Goal: Transaction & Acquisition: Book appointment/travel/reservation

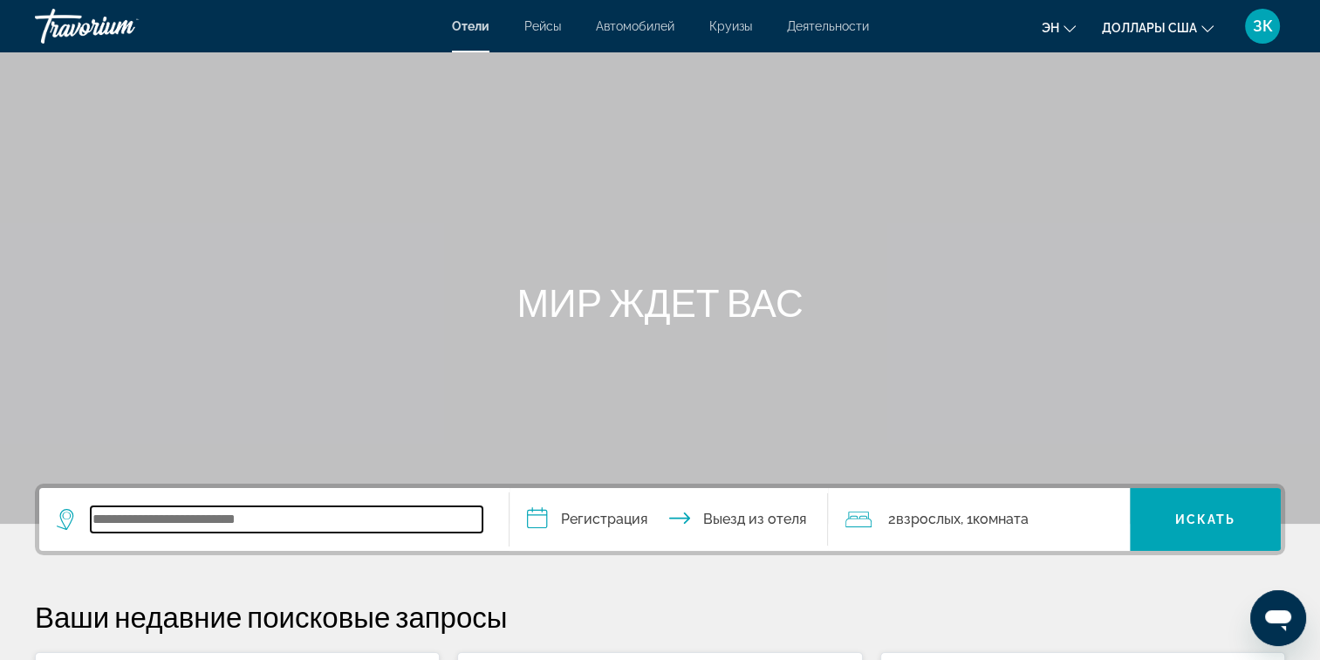
click at [209, 518] on input "Виджет поиска" at bounding box center [287, 519] width 392 height 26
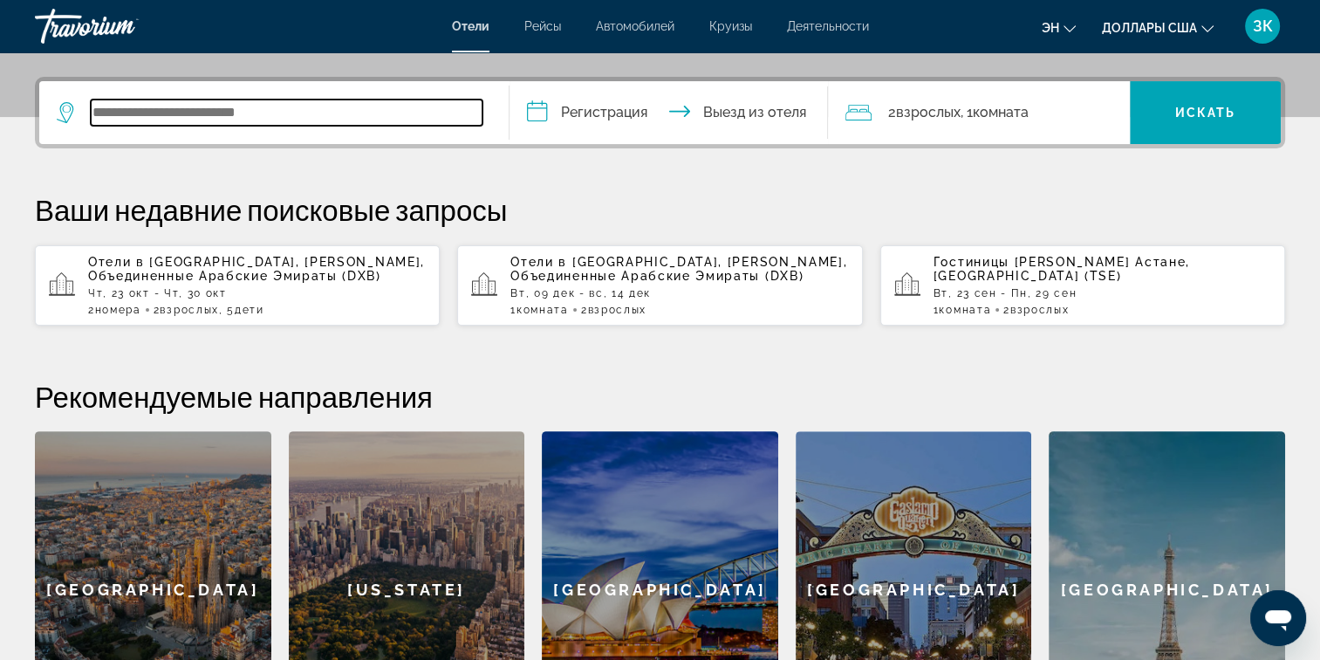
scroll to position [426, 0]
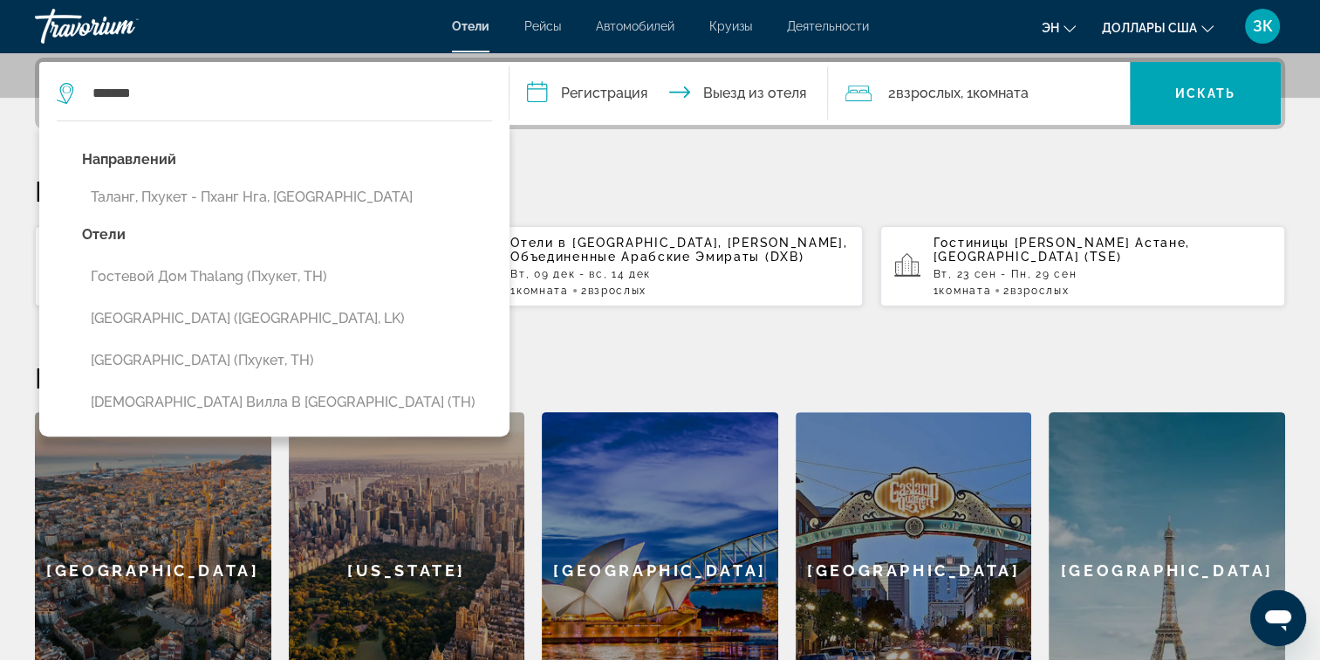
click at [262, 191] on button "Таланг, Пхукет - Пханг Нга, [GEOGRAPHIC_DATA]" at bounding box center [287, 197] width 410 height 33
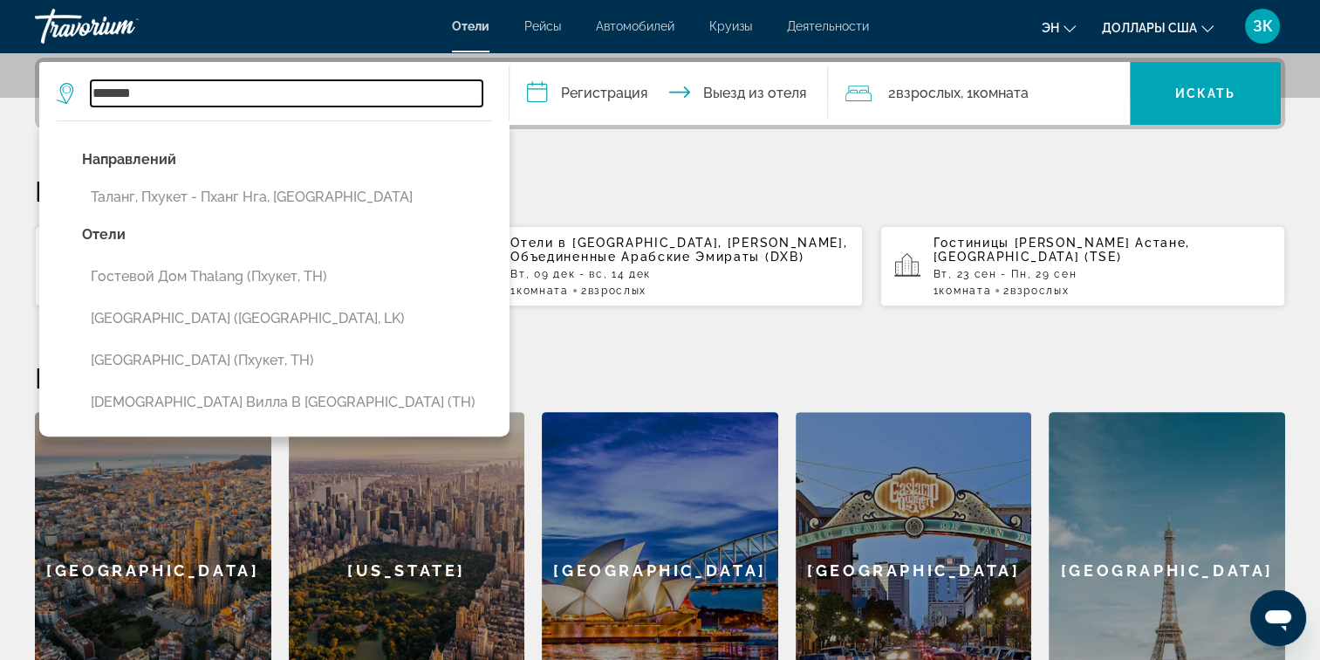
type input "**********"
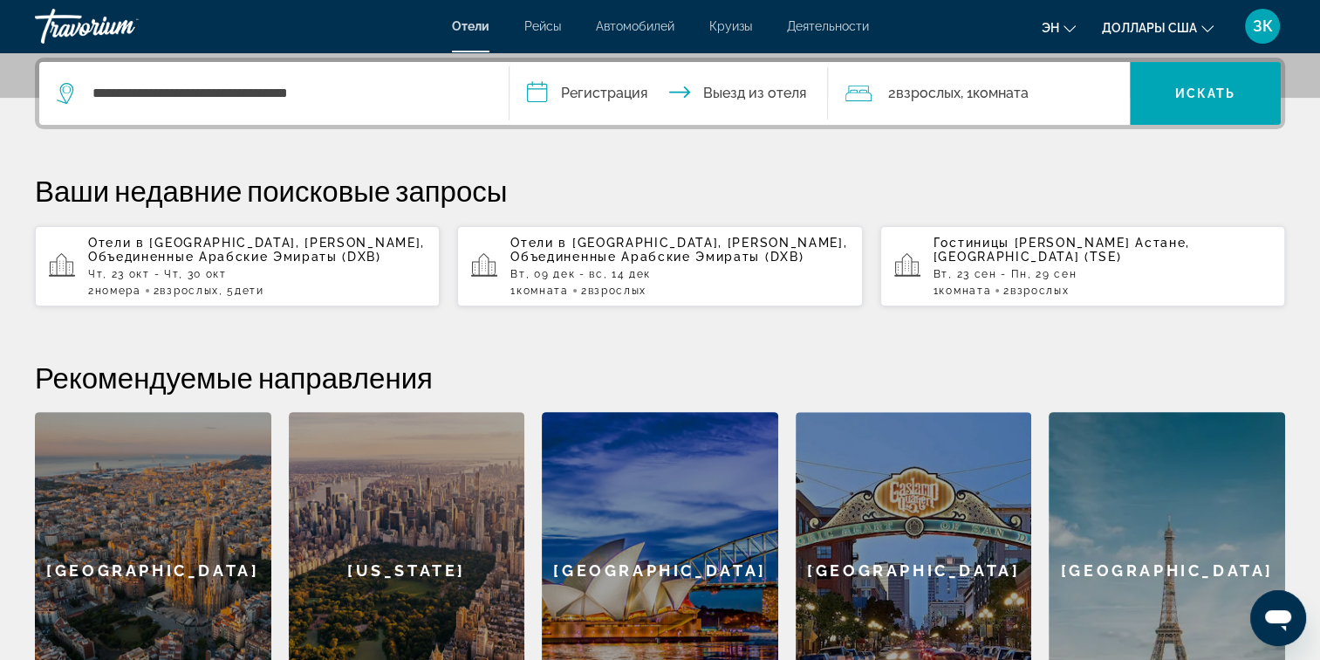
click at [618, 91] on input "**********" at bounding box center [672, 96] width 326 height 68
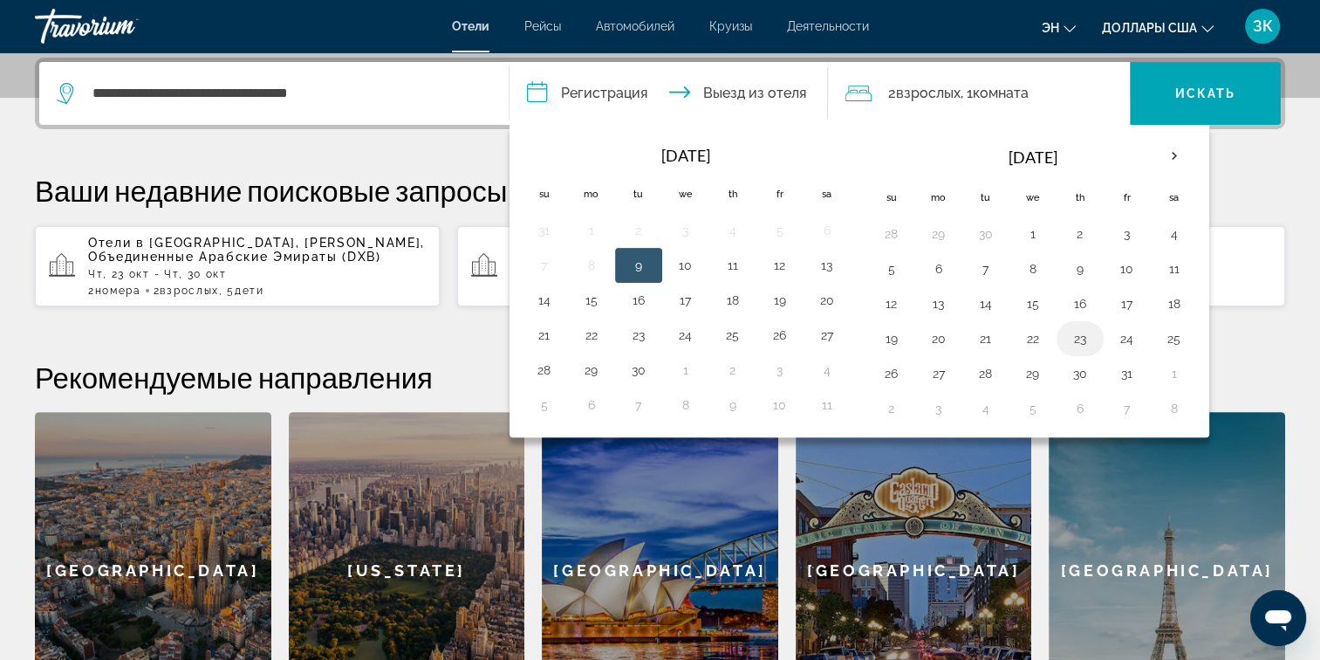
click at [1074, 335] on button "23" at bounding box center [1080, 338] width 28 height 24
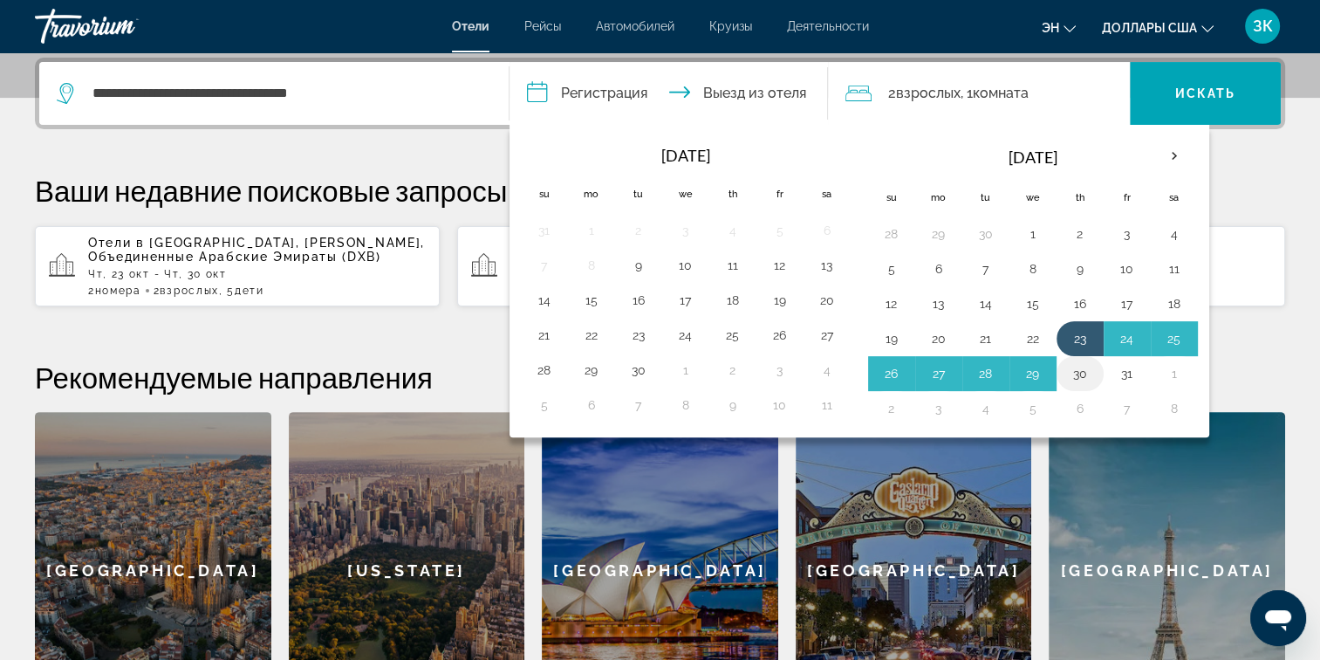
click at [1072, 361] on button "30" at bounding box center [1080, 373] width 28 height 24
type input "**********"
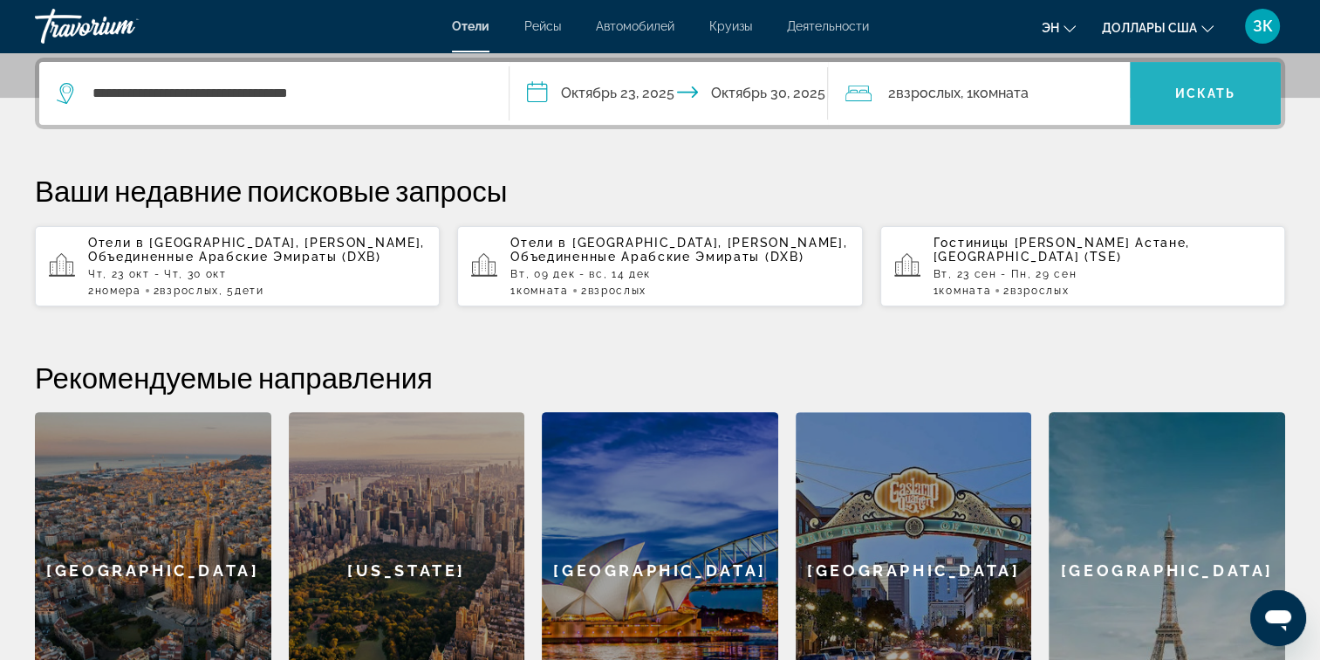
click at [1201, 88] on span "Искать" at bounding box center [1205, 93] width 61 height 14
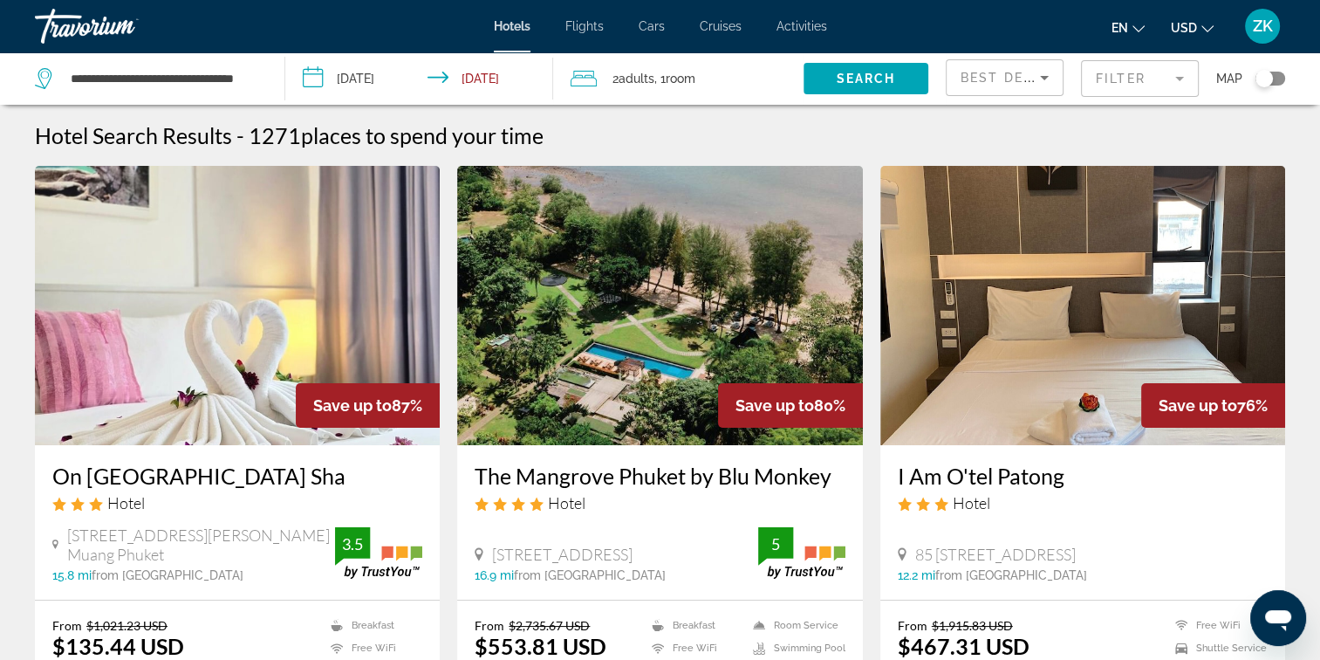
click at [1106, 74] on mat-form-field "Filter" at bounding box center [1140, 78] width 118 height 37
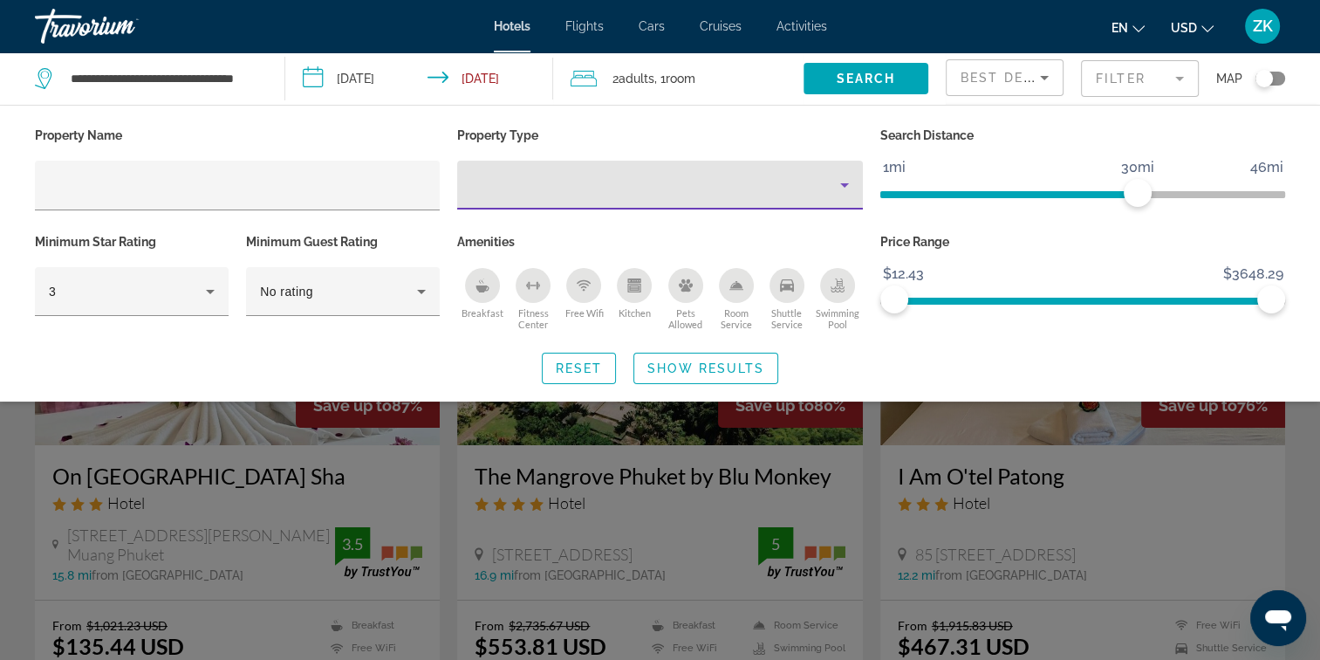
click at [838, 178] on icon "Property type" at bounding box center [844, 184] width 21 height 21
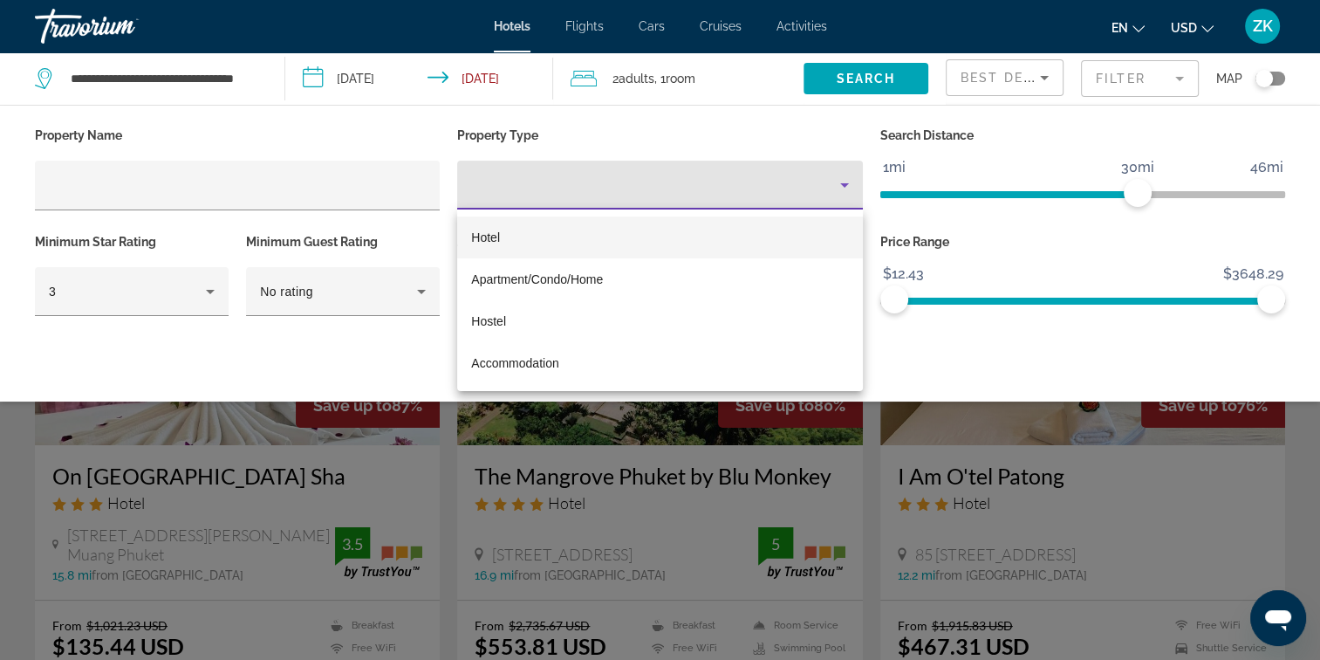
click at [646, 223] on mat-option "Hotel" at bounding box center [659, 237] width 405 height 42
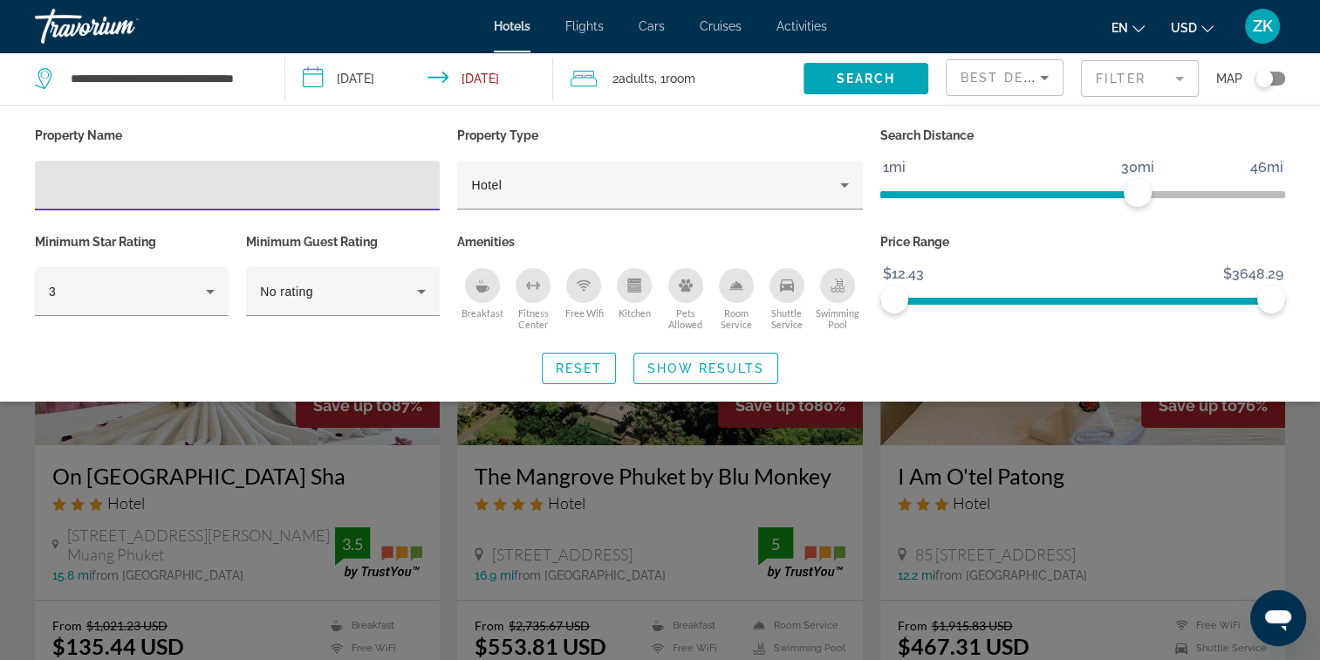
paste input "**********"
type input "**********"
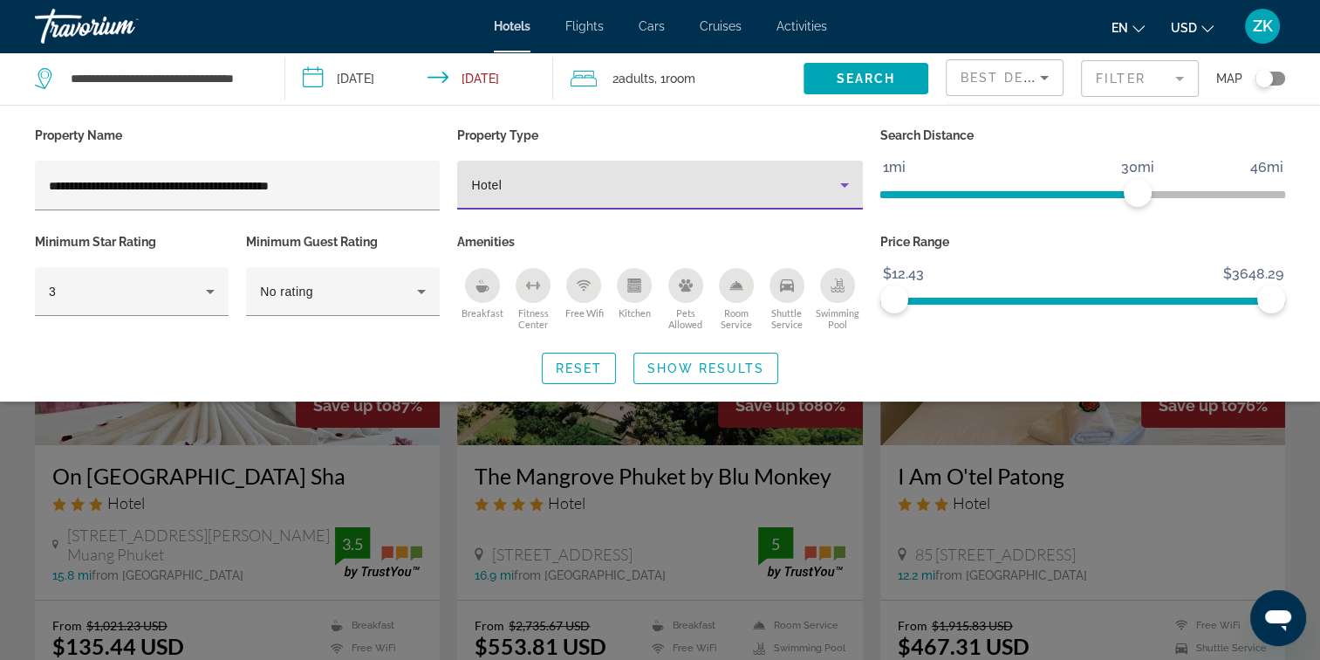
click at [838, 180] on icon "Property type" at bounding box center [844, 184] width 21 height 21
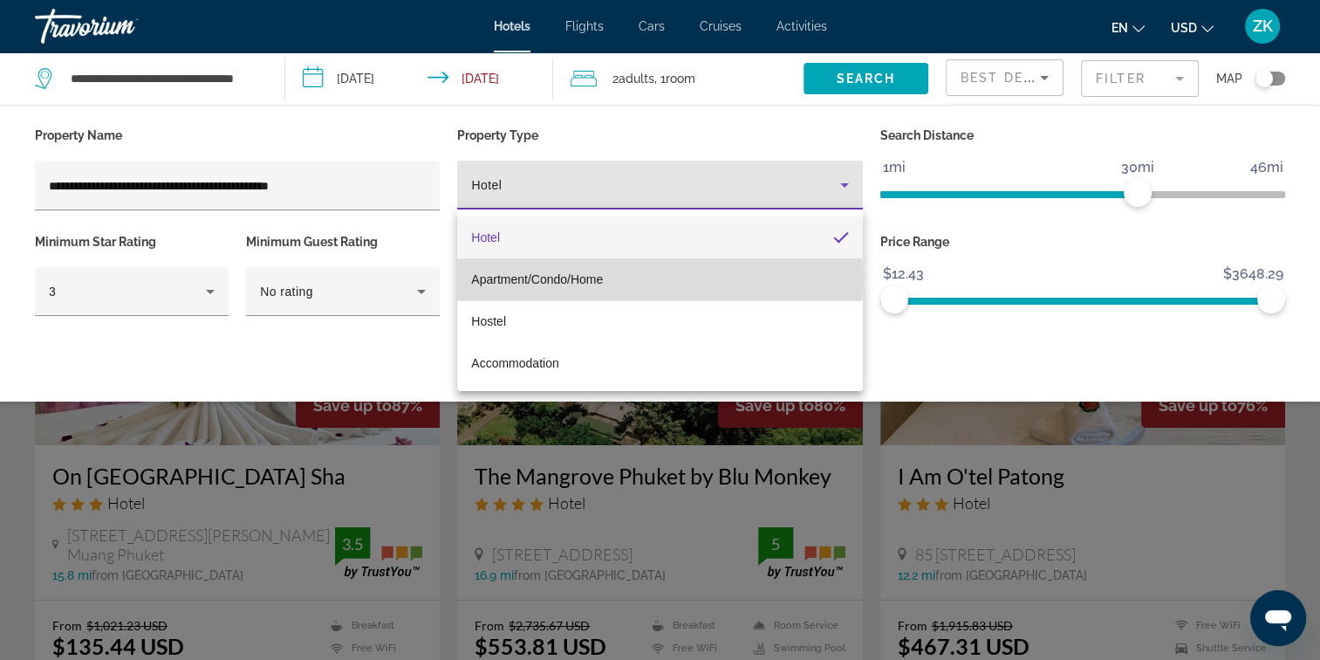
click at [586, 278] on span "Apartment/Condo/Home" at bounding box center [537, 279] width 132 height 14
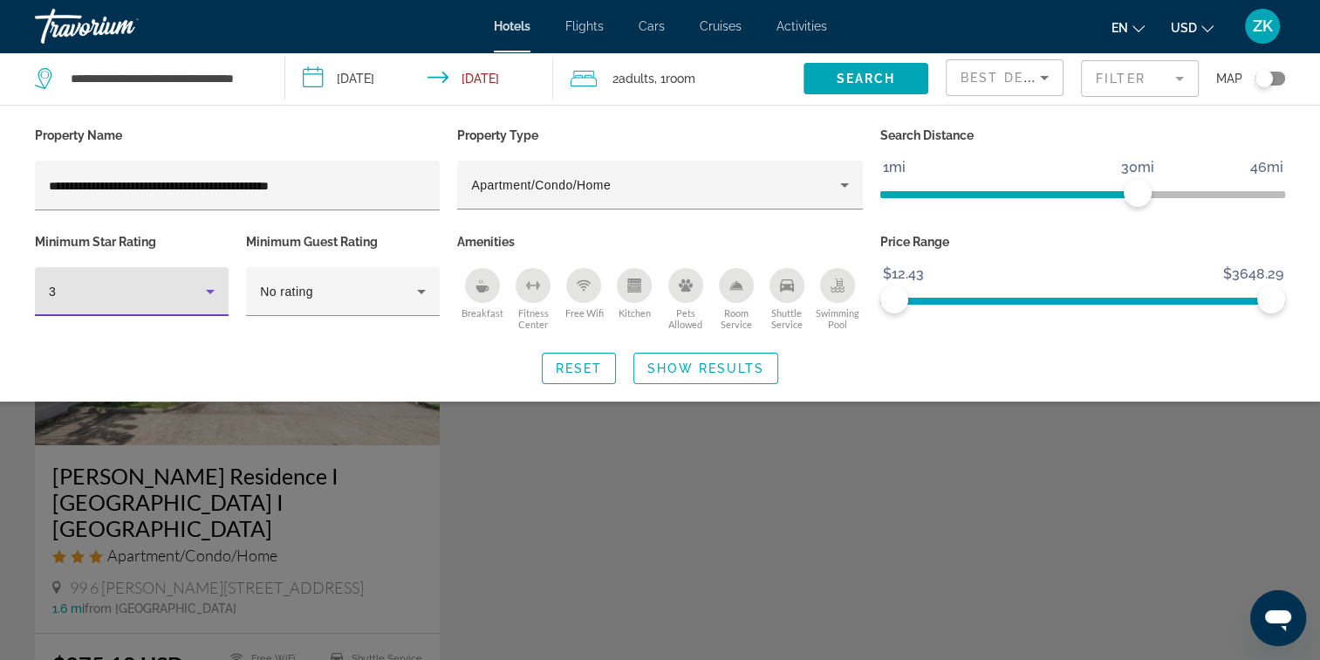
click at [209, 284] on icon "Hotel Filters" at bounding box center [210, 291] width 21 height 21
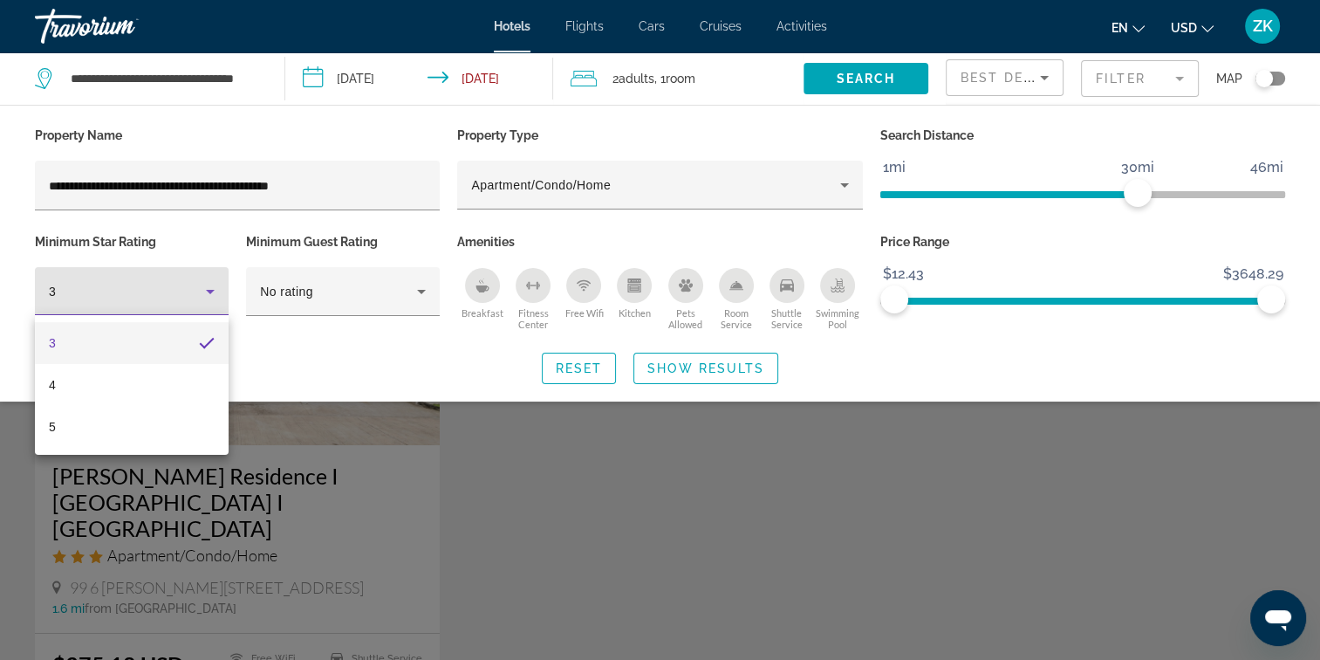
click at [664, 366] on div at bounding box center [660, 330] width 1320 height 660
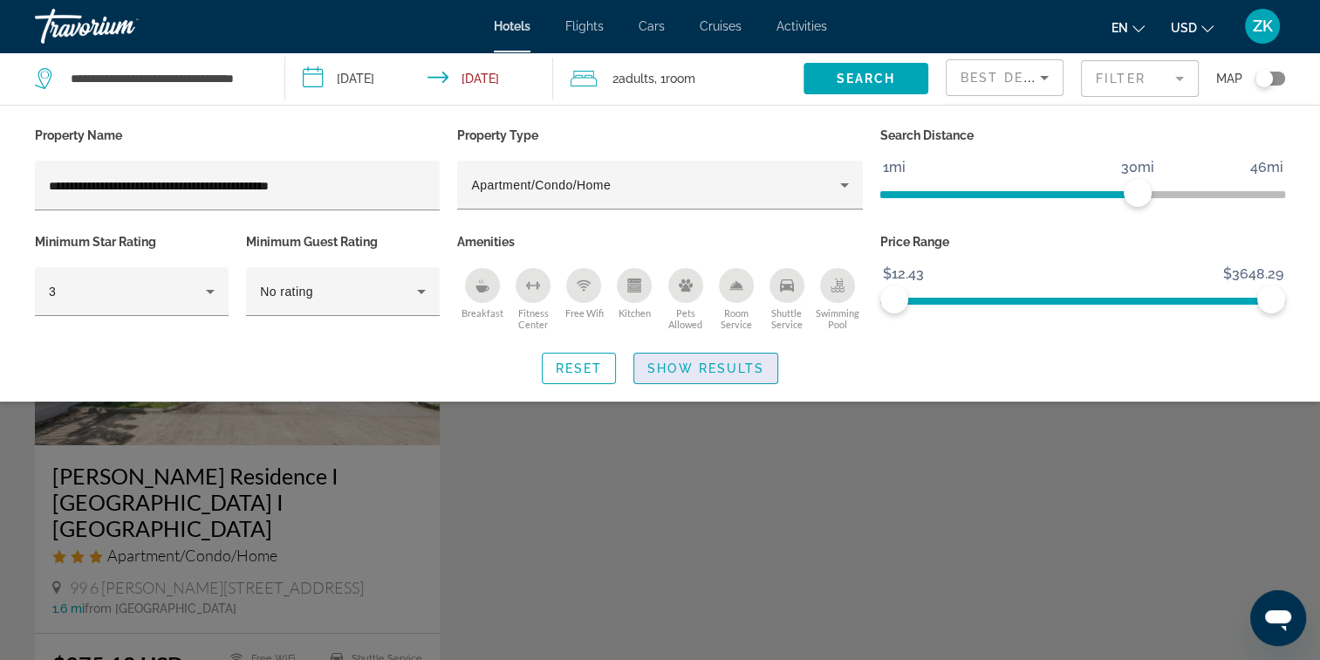
click at [689, 361] on span "Show Results" at bounding box center [705, 368] width 117 height 14
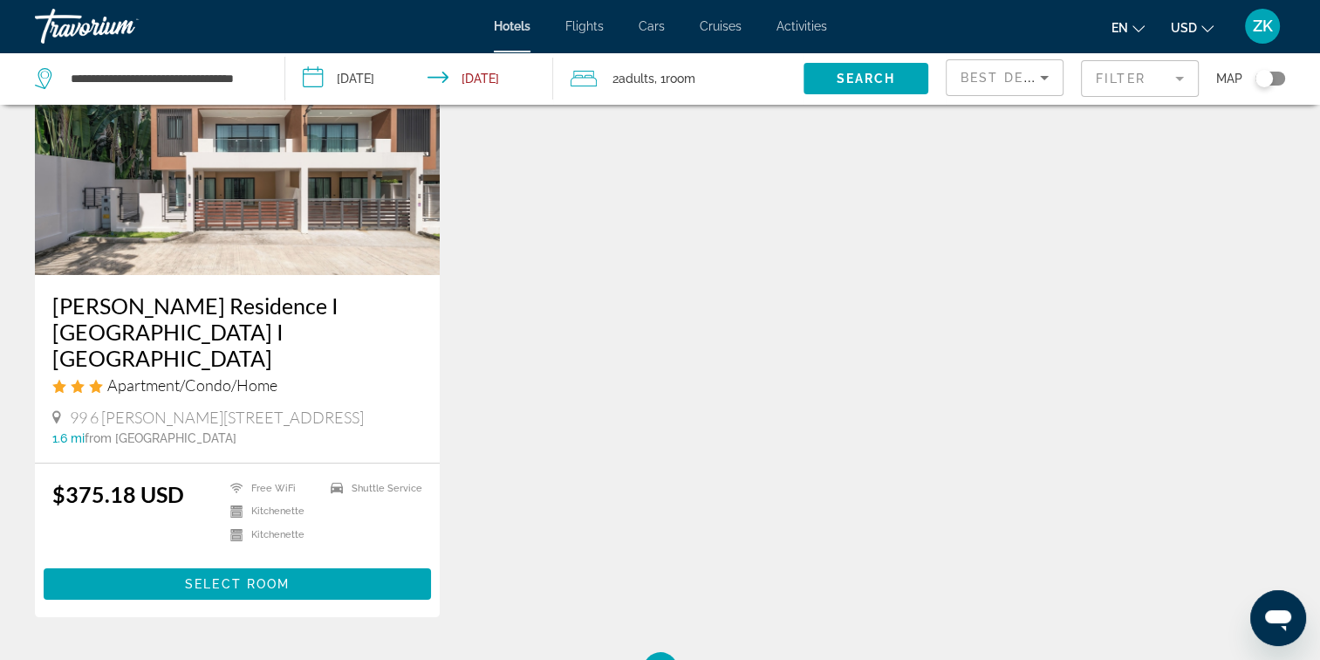
scroll to position [171, 0]
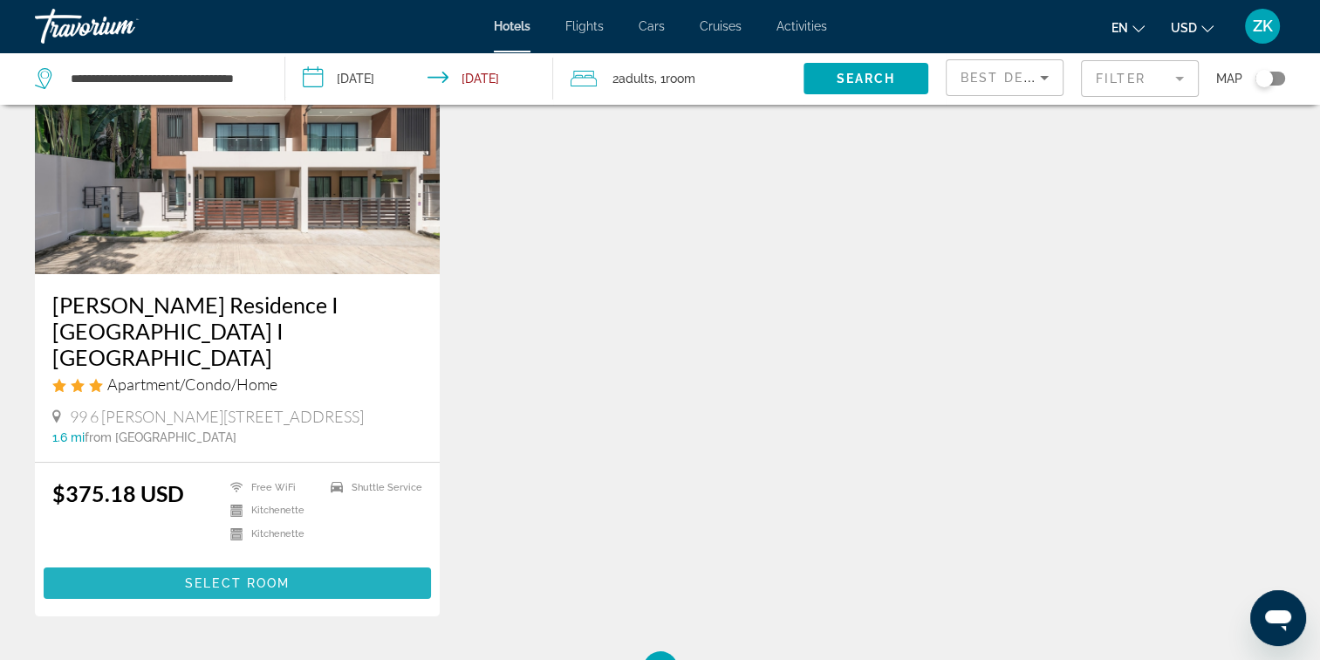
click at [213, 576] on span "Select Room" at bounding box center [237, 583] width 105 height 14
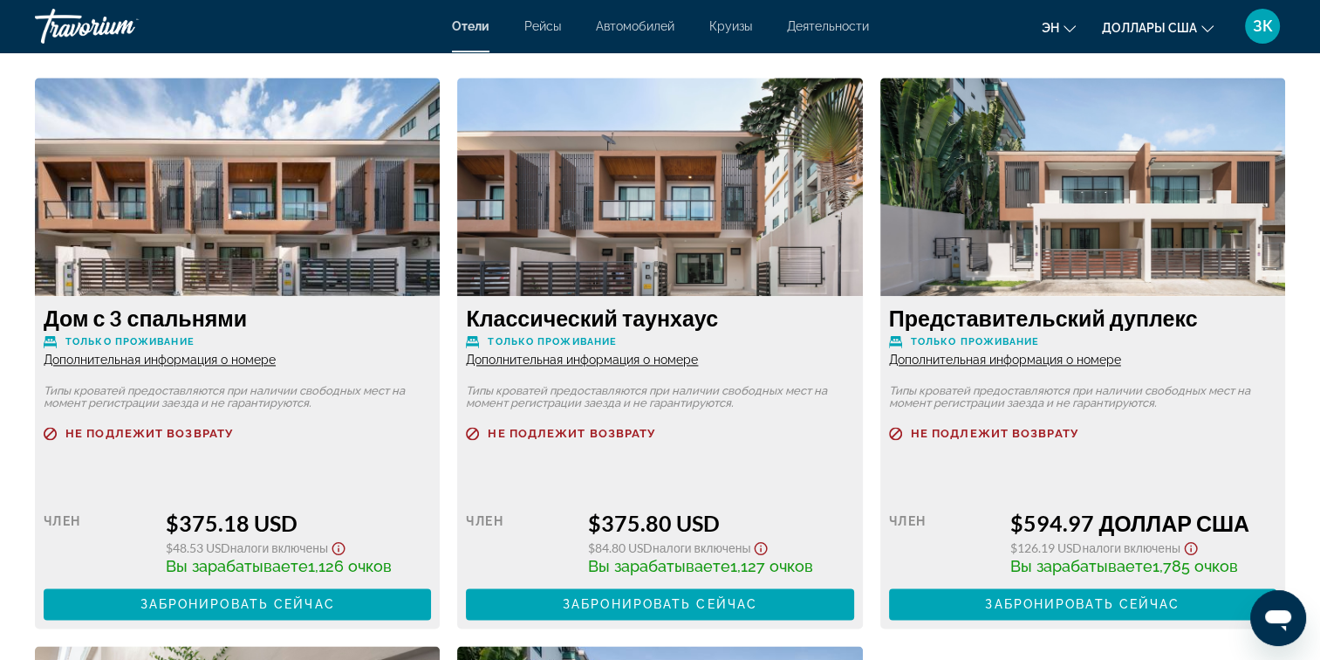
scroll to position [1763, 0]
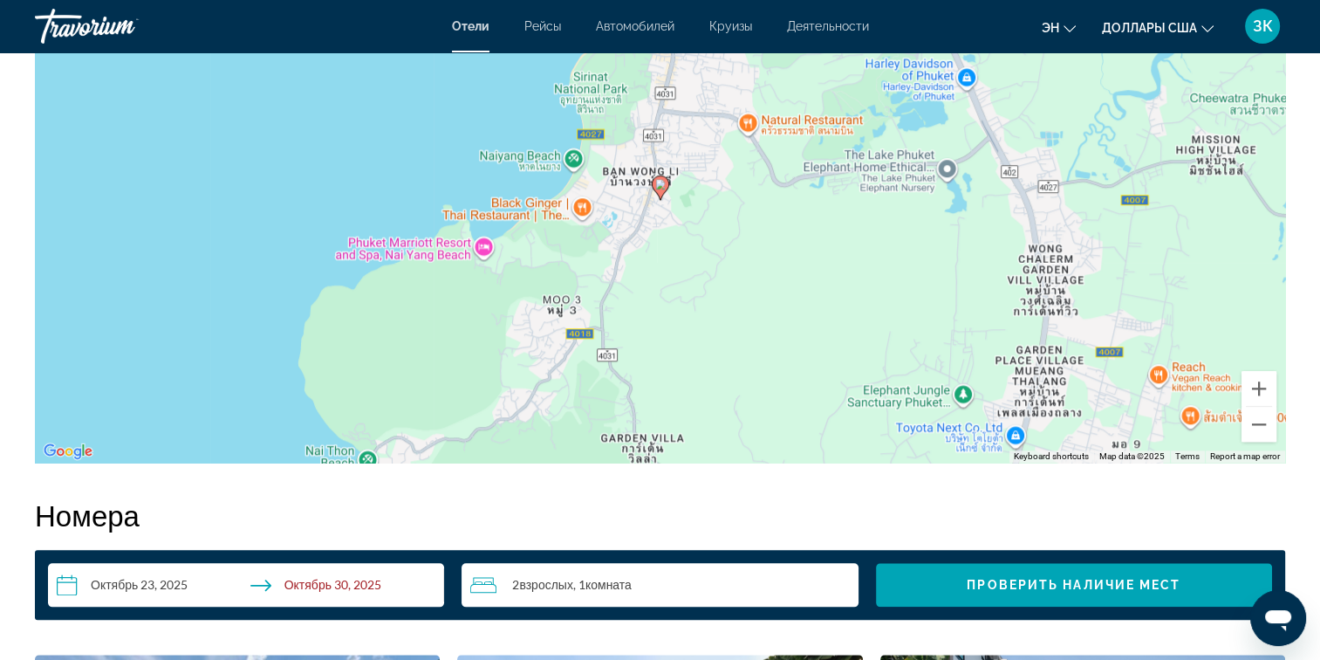
click at [841, 587] on div "2 Adult Взрослых , 1 Комната rooms" at bounding box center [663, 584] width 387 height 21
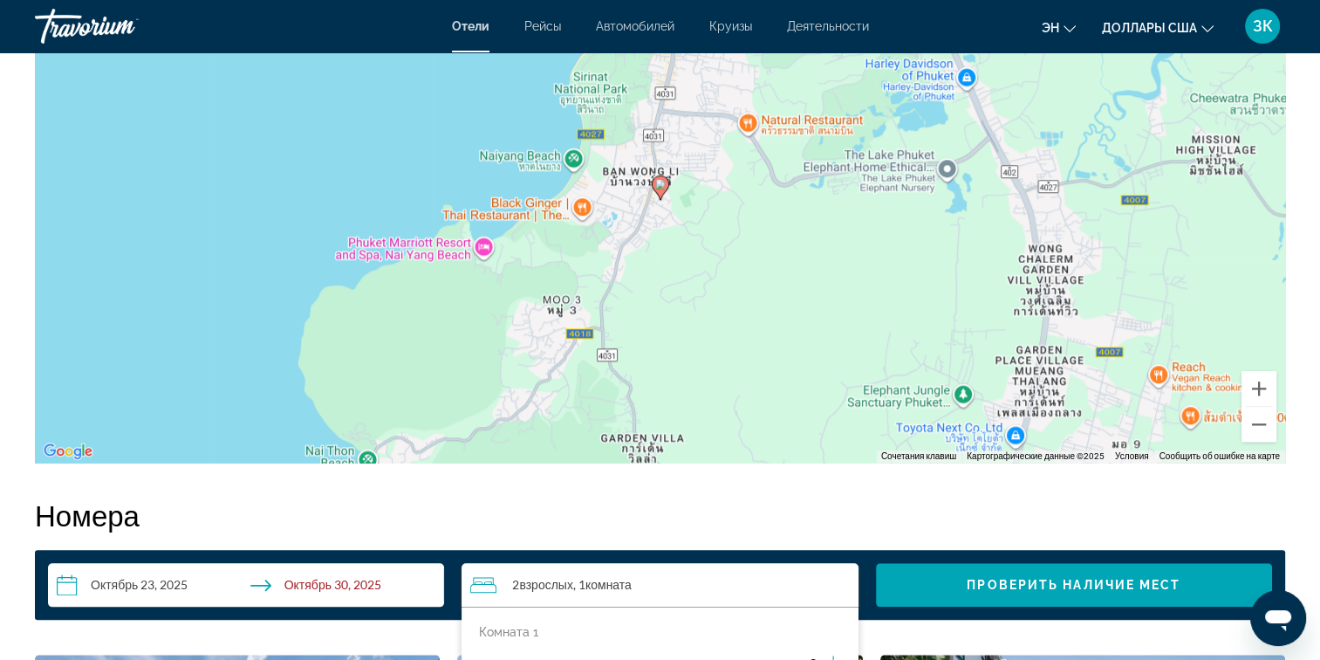
drag, startPoint x: 1328, startPoint y: 340, endPoint x: 830, endPoint y: 657, distance: 590.3
click at [830, 657] on icon "Приращение взрослых" at bounding box center [833, 663] width 16 height 21
click at [810, 657] on span "3" at bounding box center [813, 662] width 7 height 14
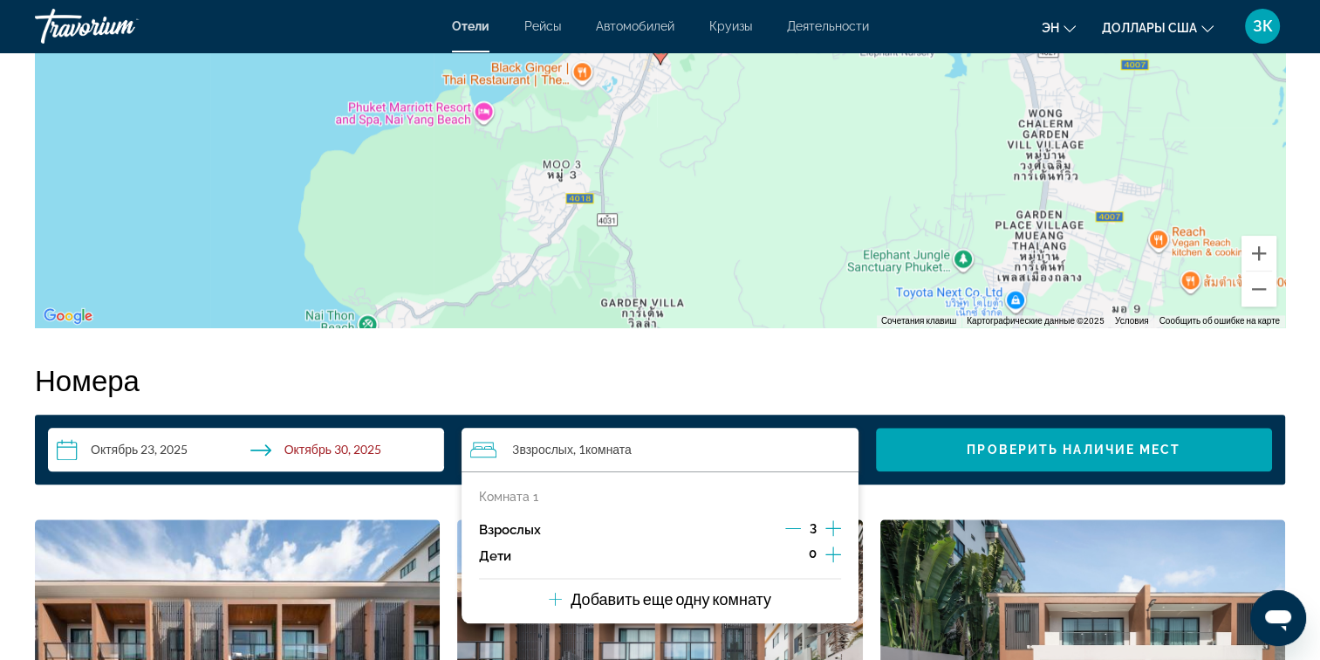
scroll to position [1907, 0]
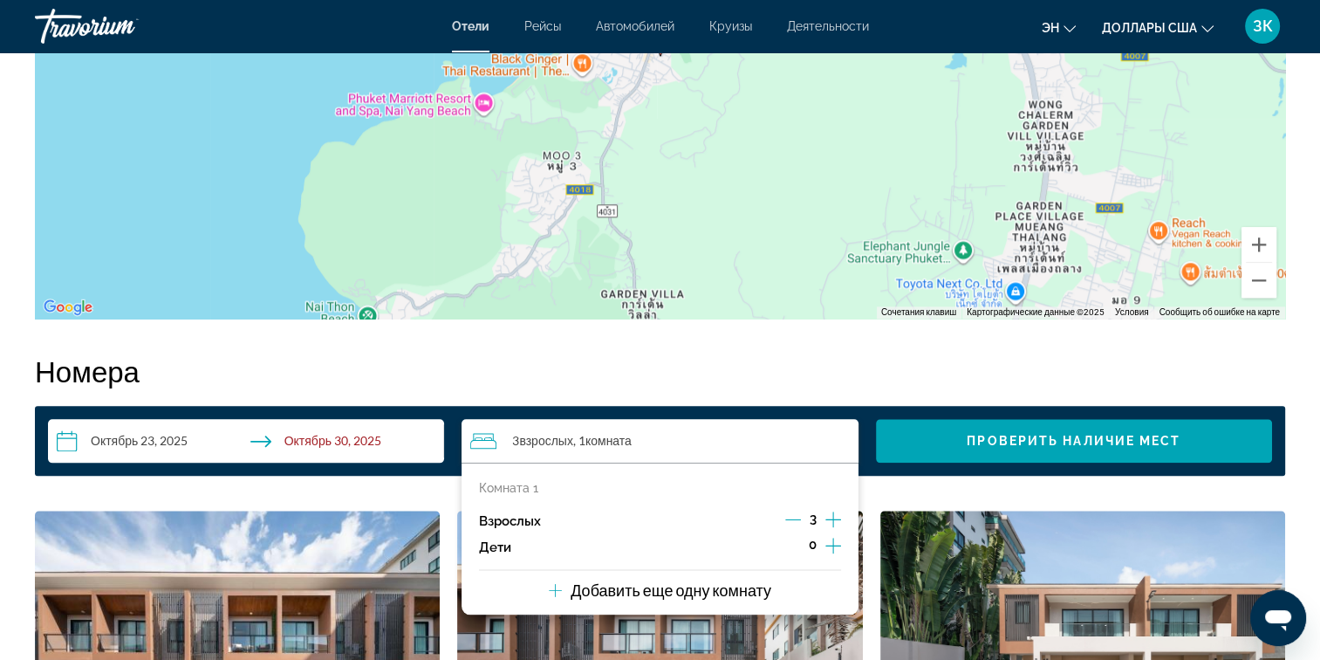
click at [792, 520] on icon "Декремент взрослый" at bounding box center [793, 519] width 16 height 16
click at [831, 546] on icon "Дочерние элементы" at bounding box center [833, 545] width 16 height 21
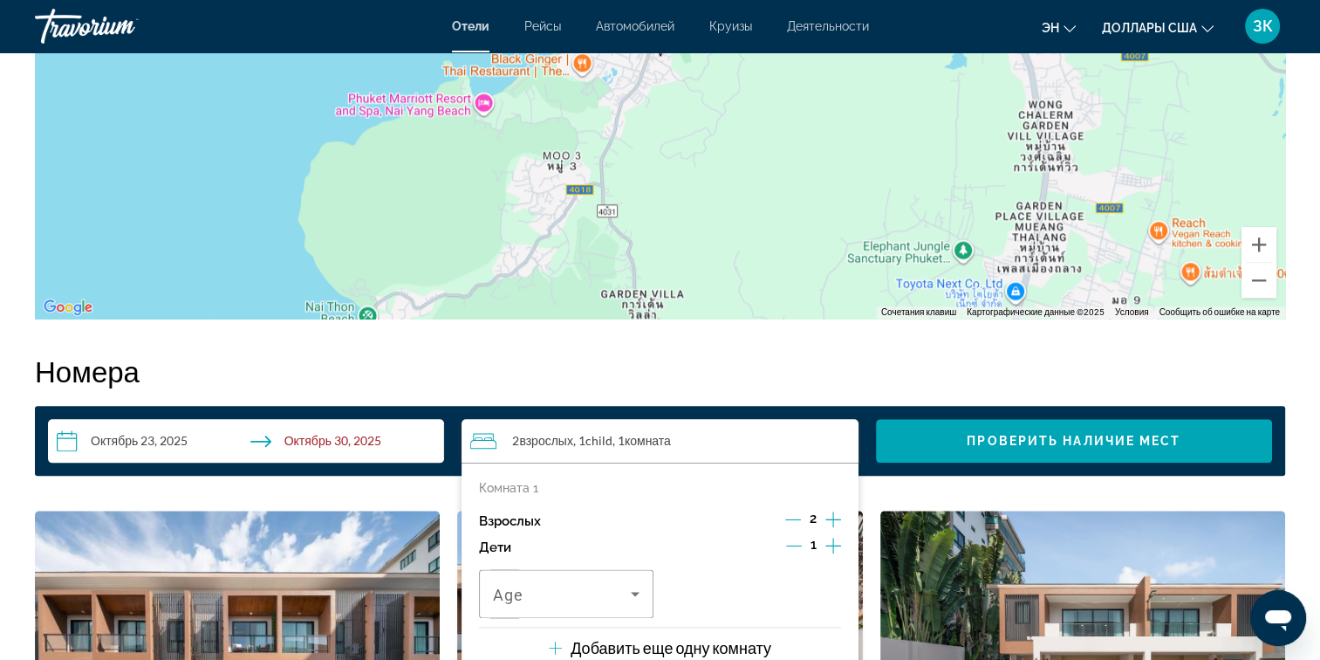
click at [831, 546] on icon "Дочерние элементы" at bounding box center [833, 545] width 16 height 21
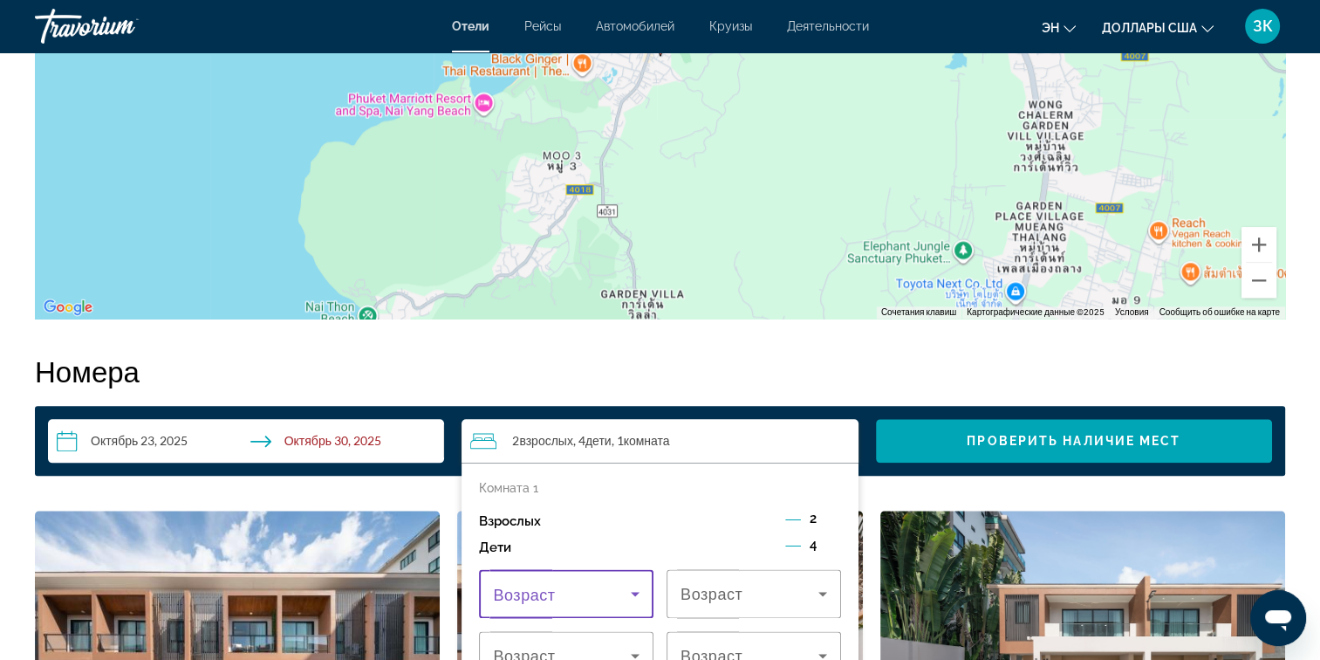
click at [640, 585] on icon "Путешественники: 2 взрослых, 4 детей" at bounding box center [635, 593] width 21 height 21
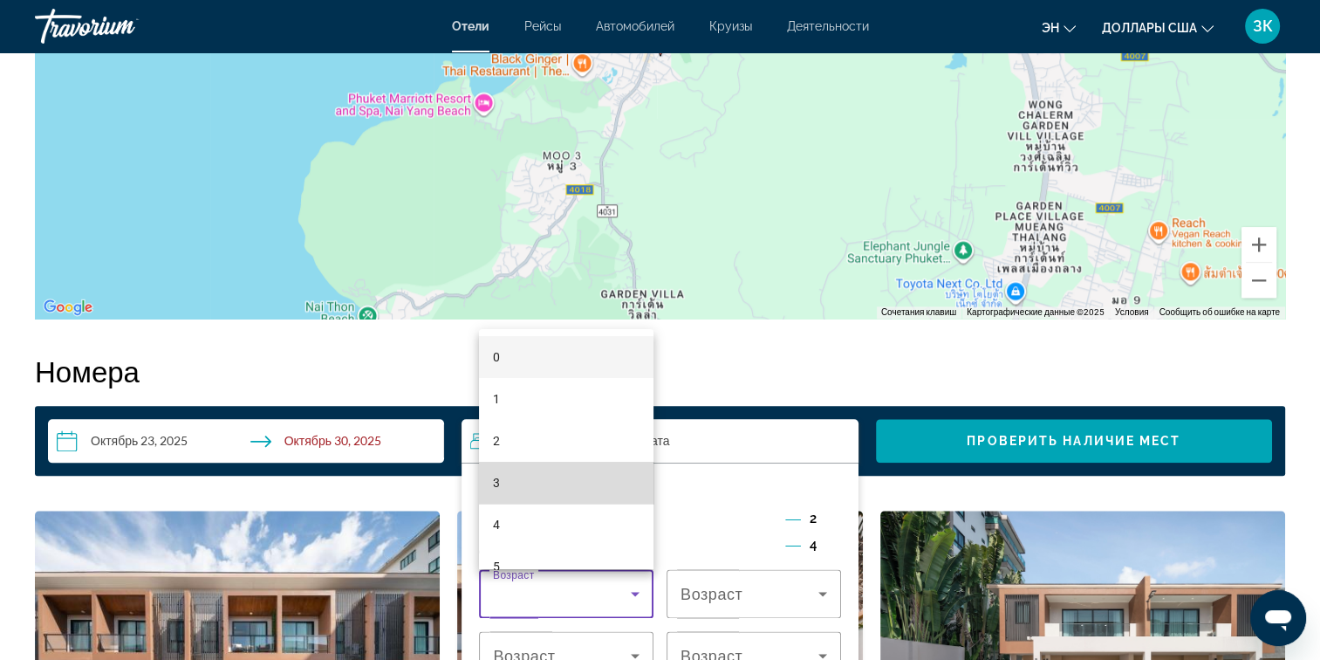
drag, startPoint x: 646, startPoint y: 377, endPoint x: 628, endPoint y: 501, distance: 125.1
click at [628, 501] on mat-option "3" at bounding box center [566, 483] width 174 height 42
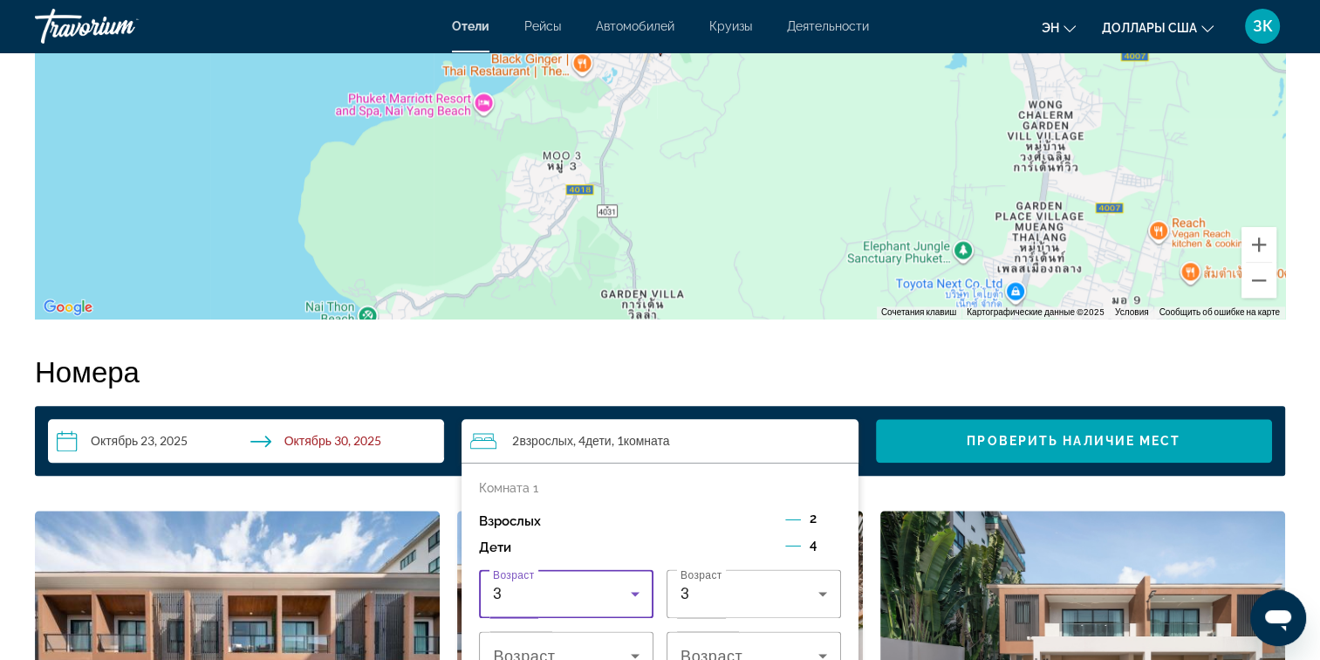
click at [639, 588] on icon "Путешественники: 2 взрослых, 4 детей" at bounding box center [635, 593] width 21 height 21
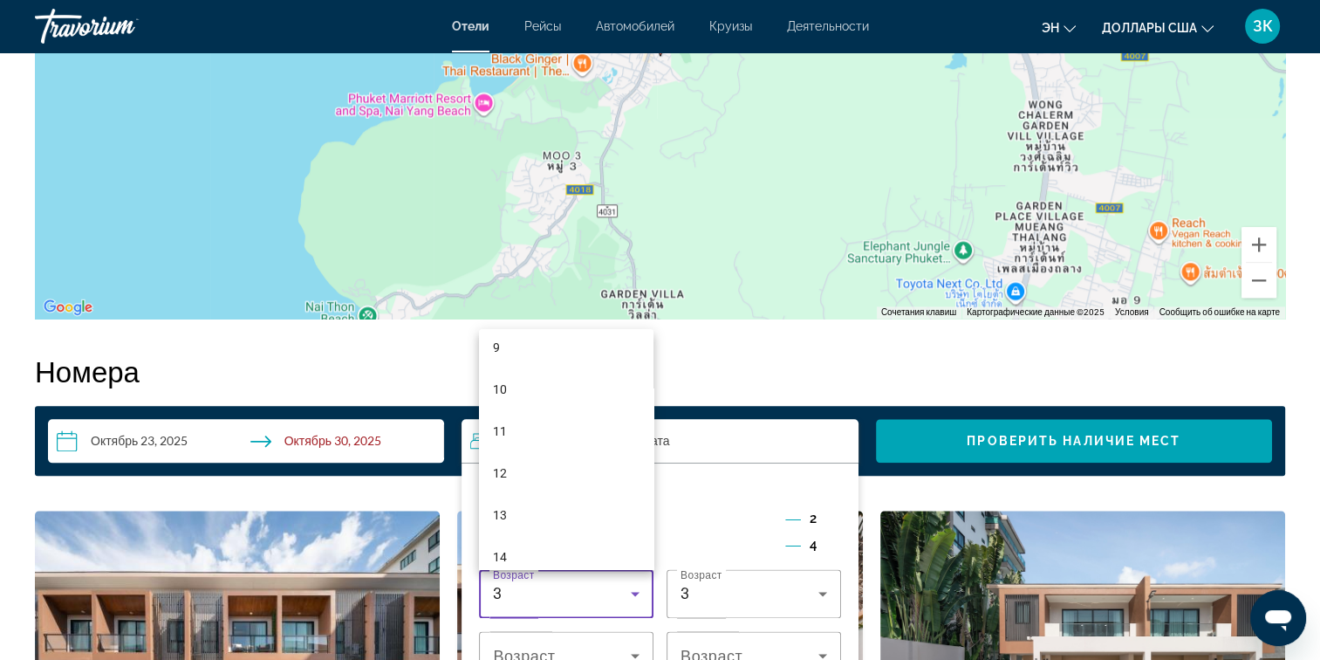
scroll to position [389, 0]
click at [555, 470] on mat-option "12" at bounding box center [566, 470] width 174 height 42
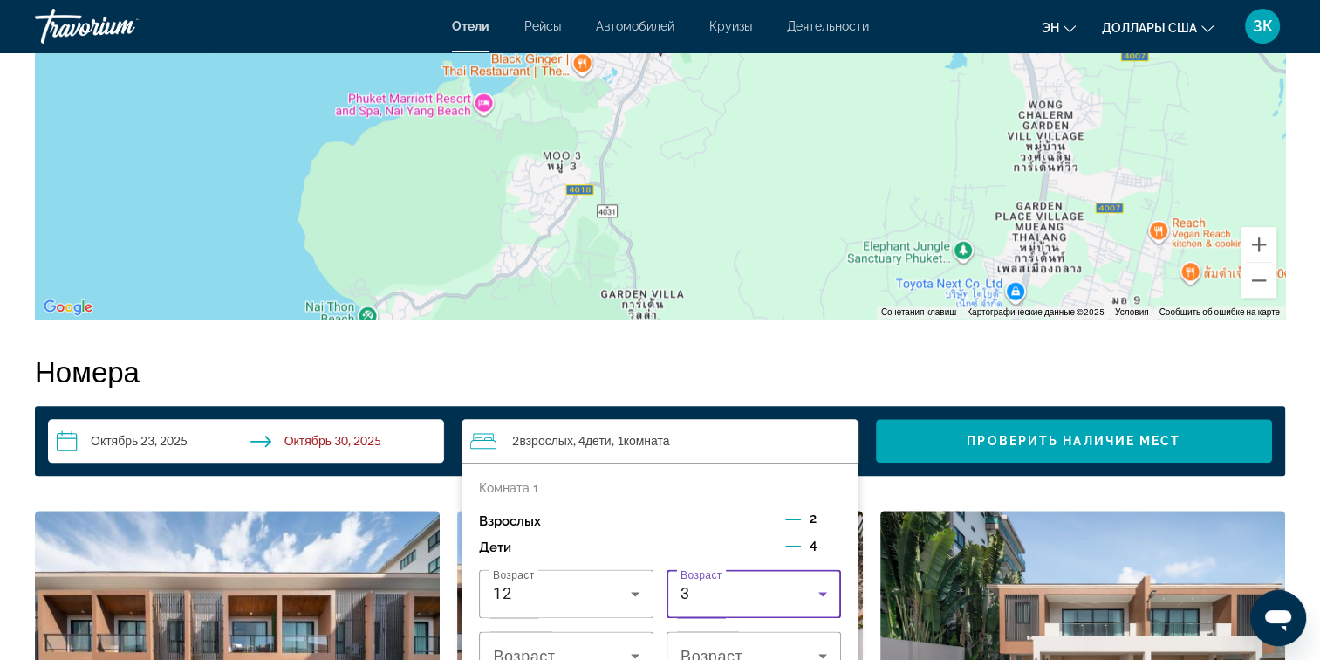
click at [820, 591] on icon "Путешественники: 2 взрослых, 4 детей" at bounding box center [822, 593] width 21 height 21
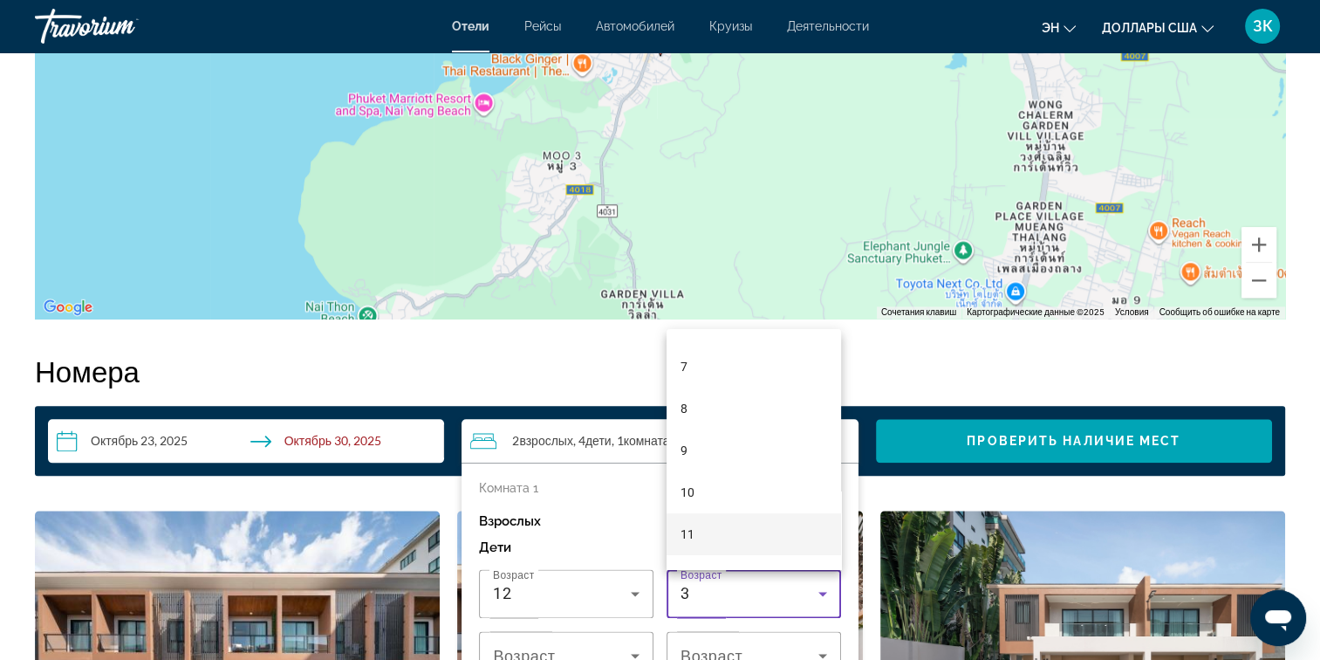
click at [770, 533] on mat-option "11" at bounding box center [754, 534] width 174 height 42
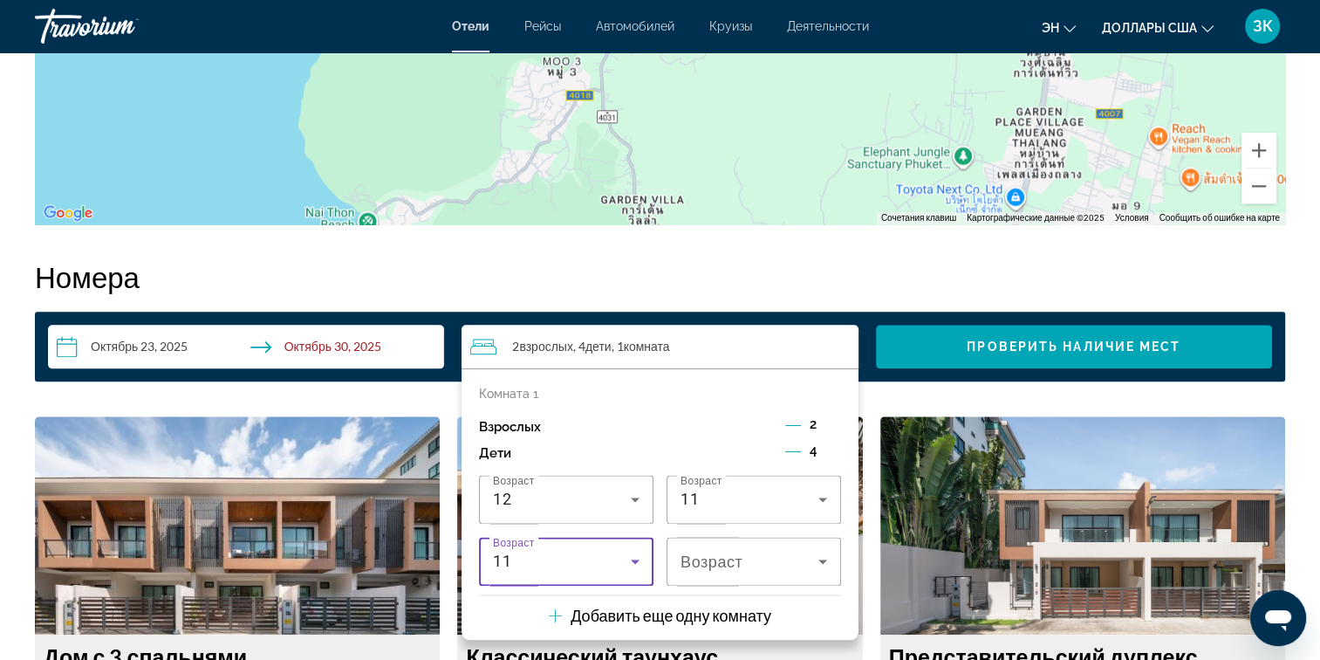
scroll to position [2055, 0]
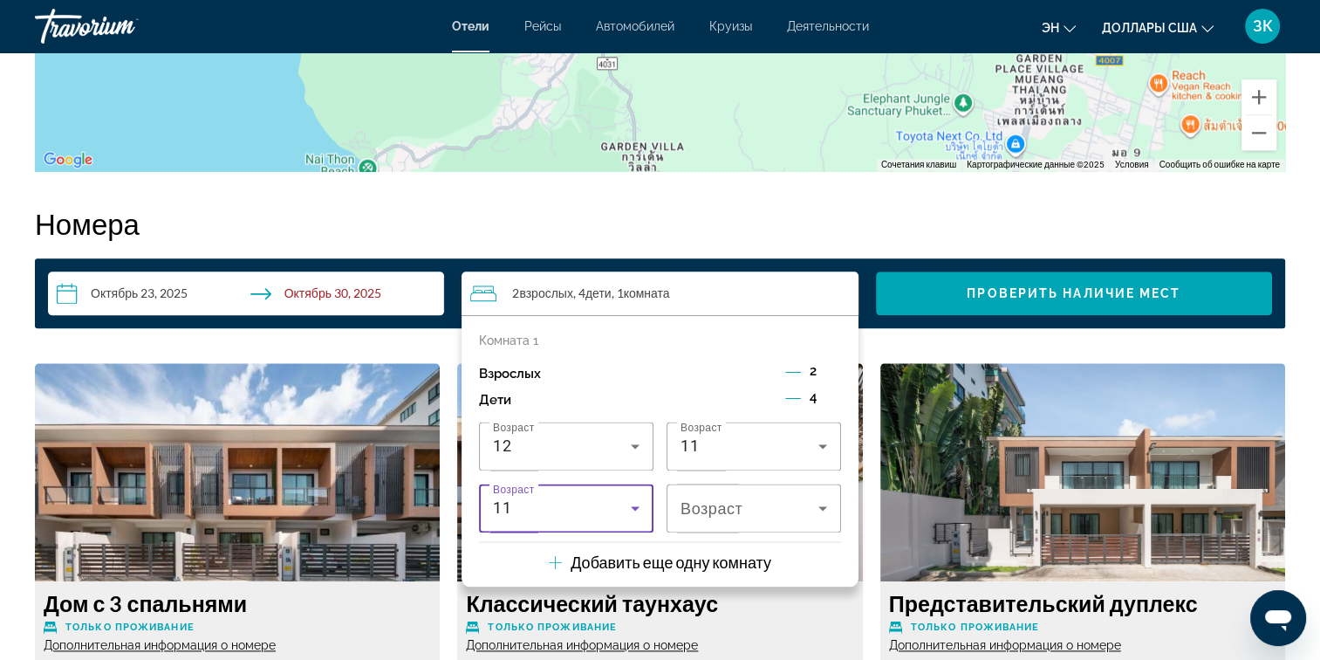
click at [641, 501] on icon "Путешественники: 2 взрослых, 4 детей" at bounding box center [635, 507] width 21 height 21
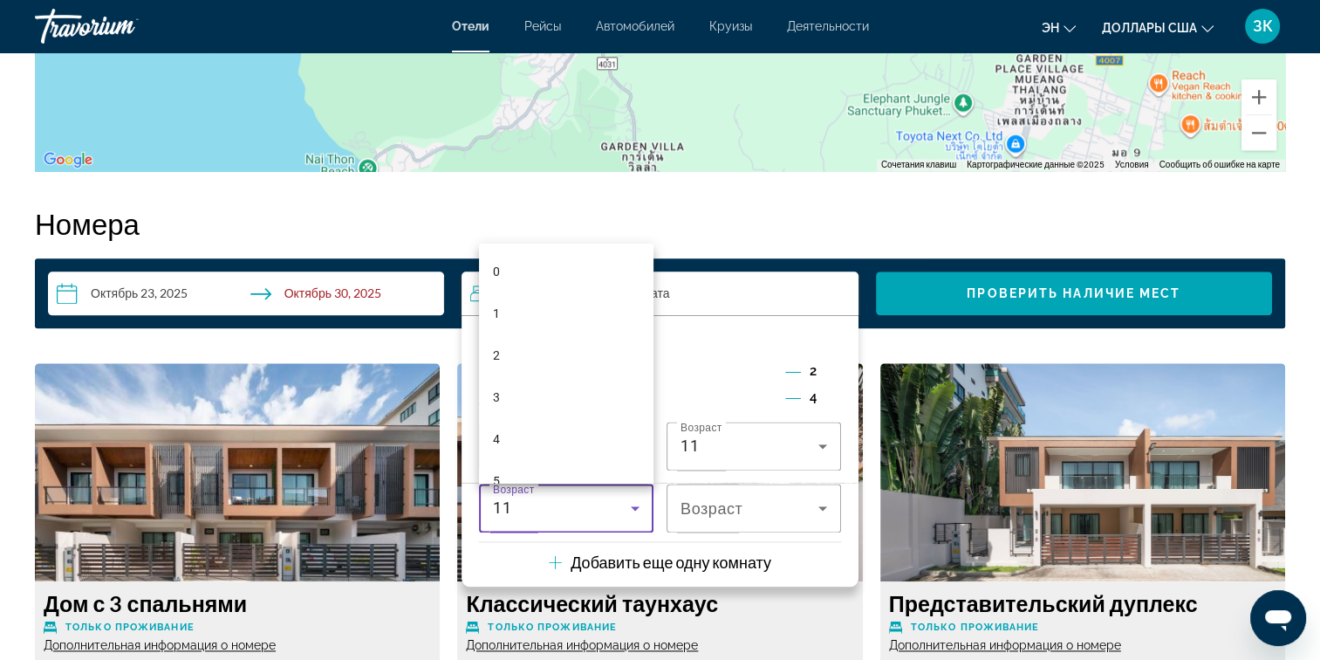
scroll to position [269, 0]
click at [614, 260] on mat-option "6" at bounding box center [566, 254] width 174 height 42
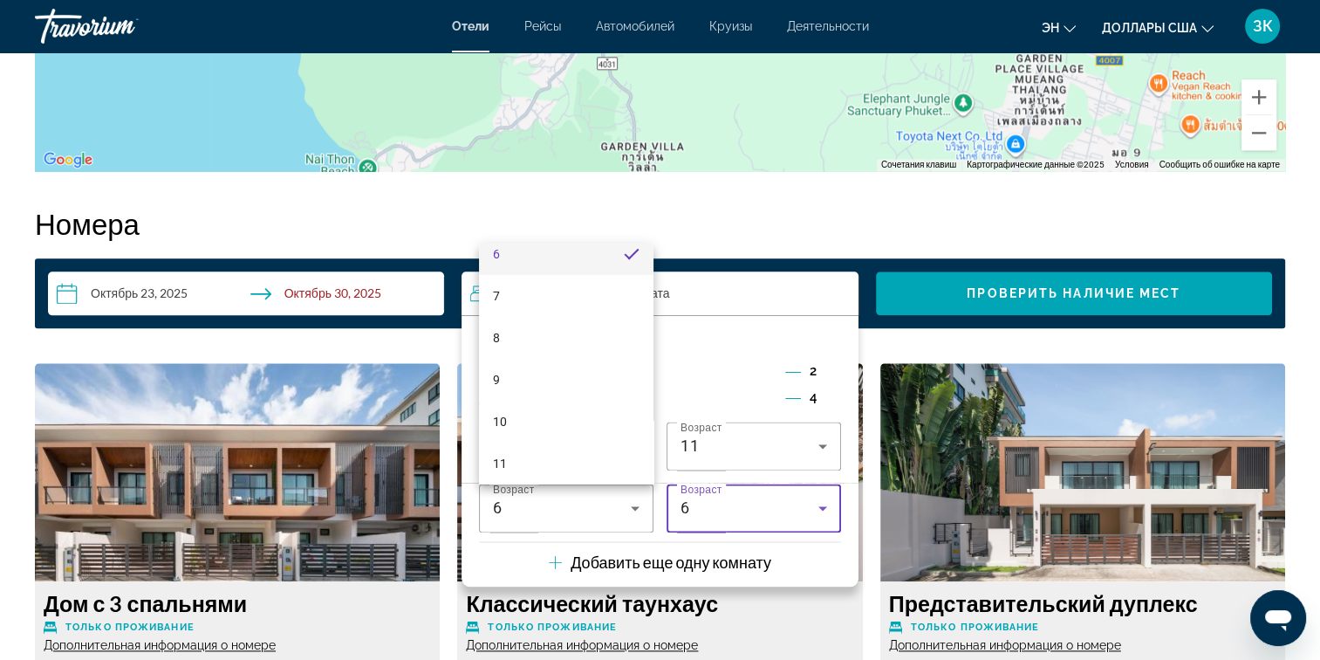
scroll to position [258, 0]
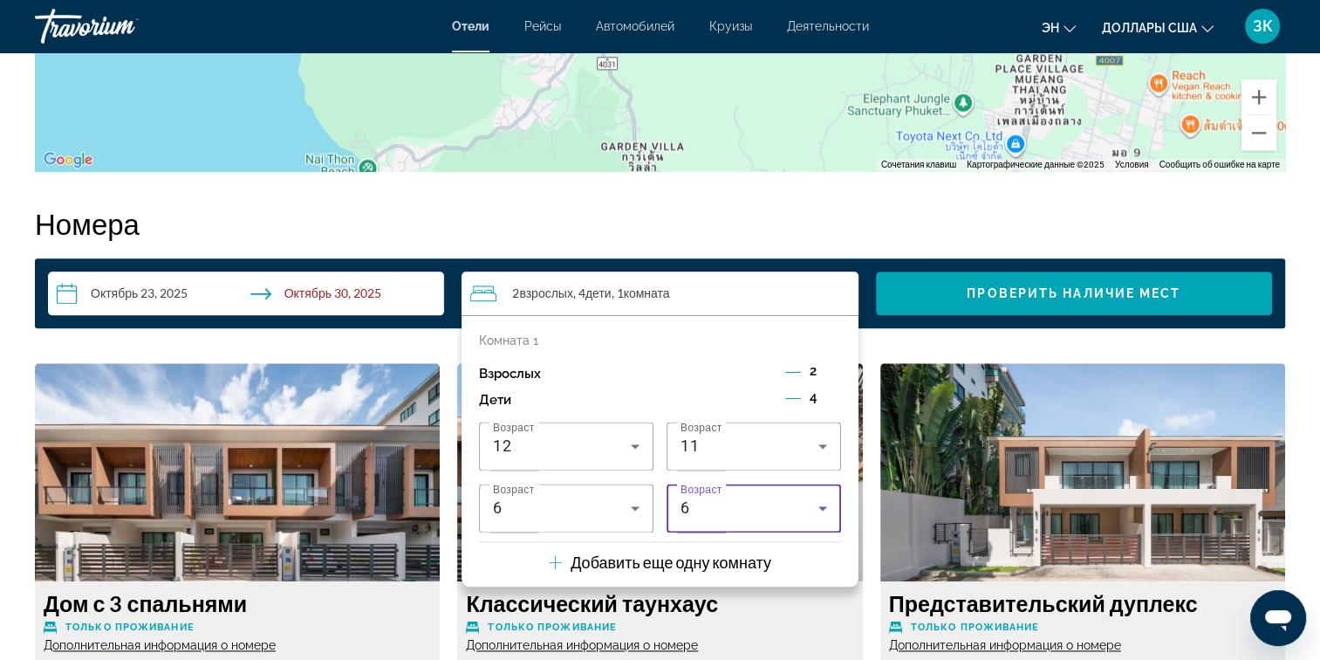
click at [818, 516] on icon "Путешественники: 2 взрослых, 4 детей" at bounding box center [822, 507] width 21 height 21
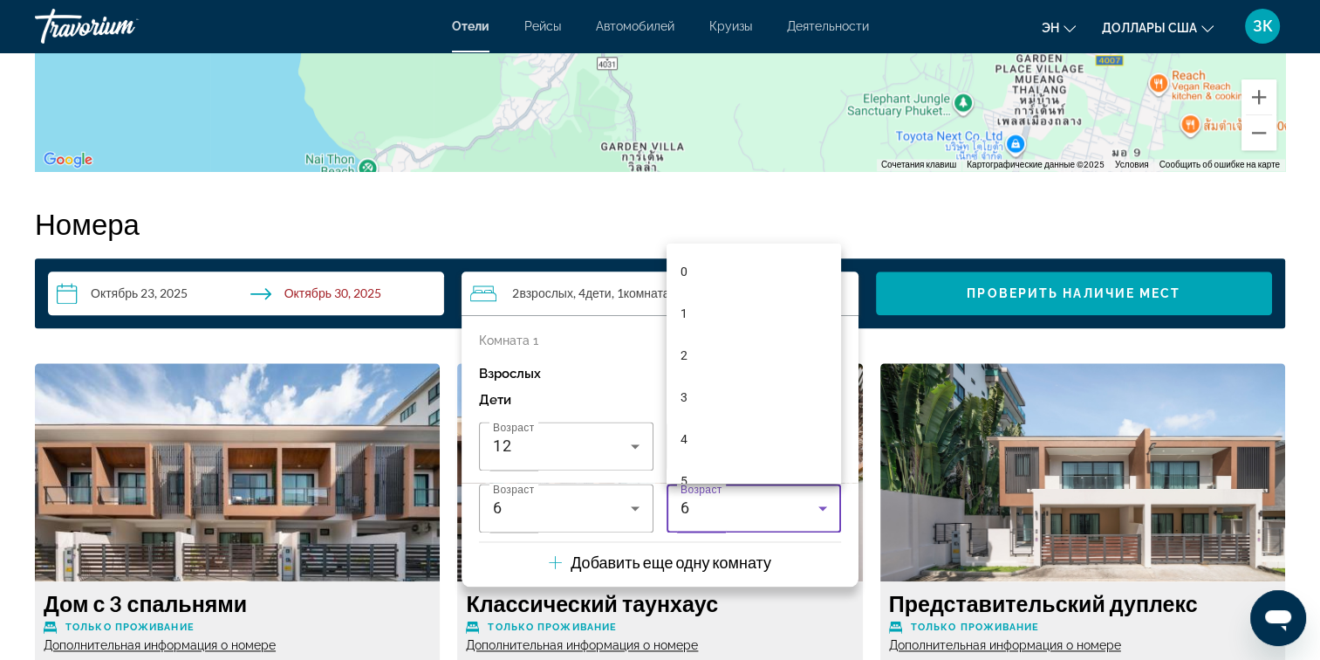
scroll to position [59, 0]
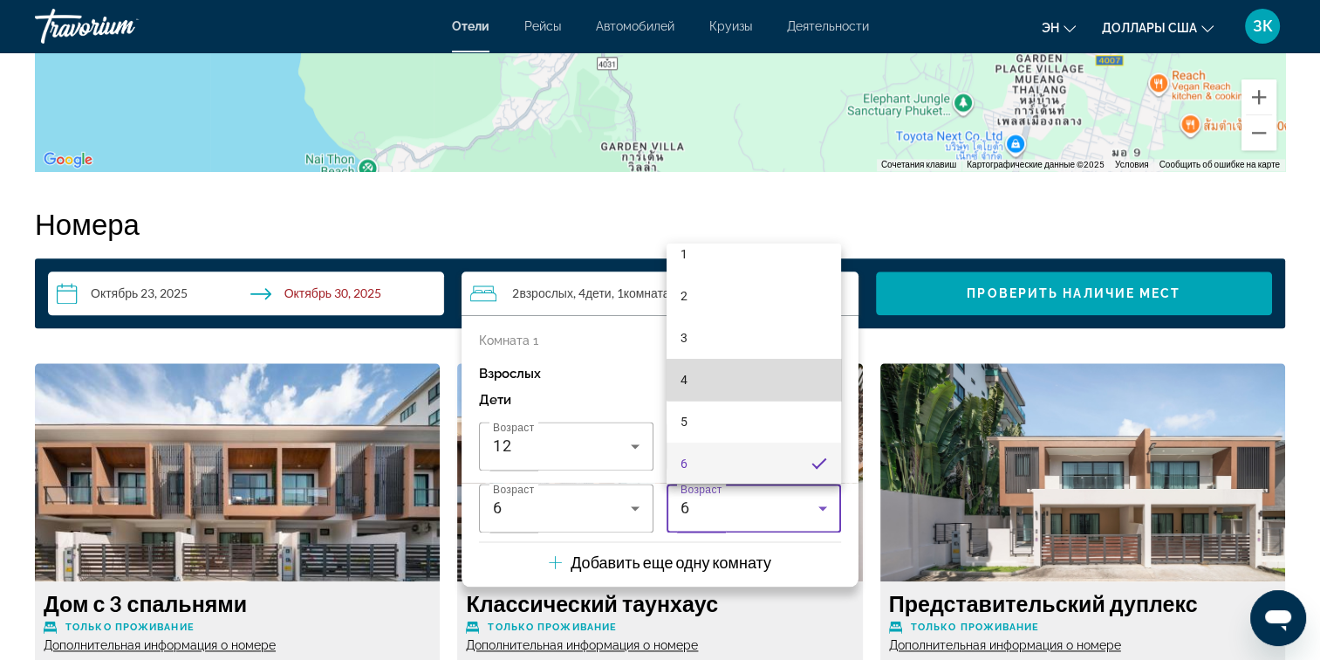
click at [763, 370] on mat-option "4" at bounding box center [754, 380] width 174 height 42
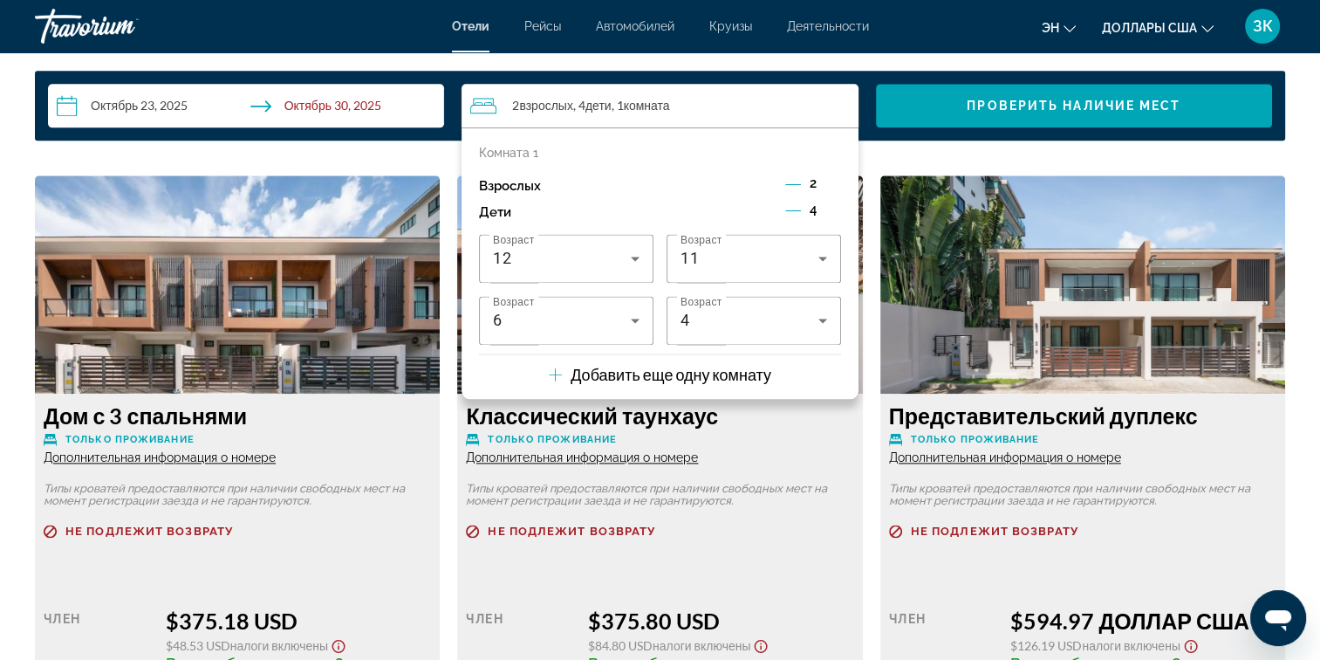
scroll to position [2224, 0]
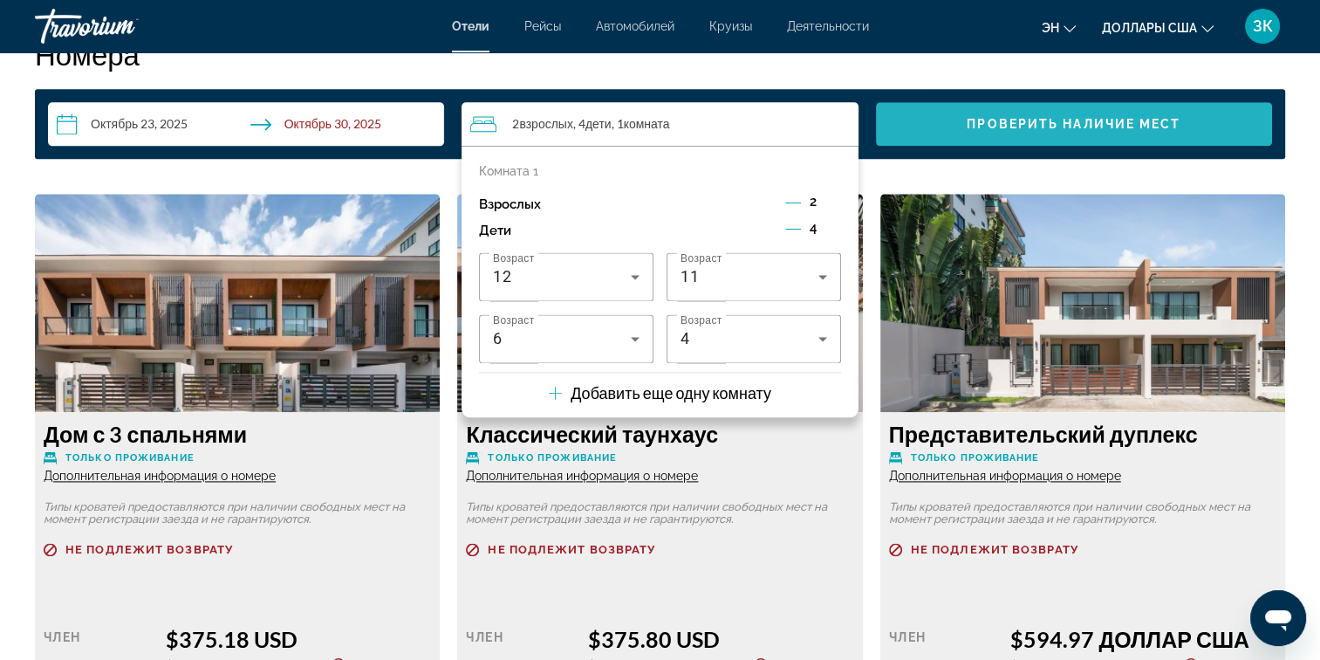
click at [1057, 124] on span "Проверить Наличие мест" at bounding box center [1074, 124] width 214 height 14
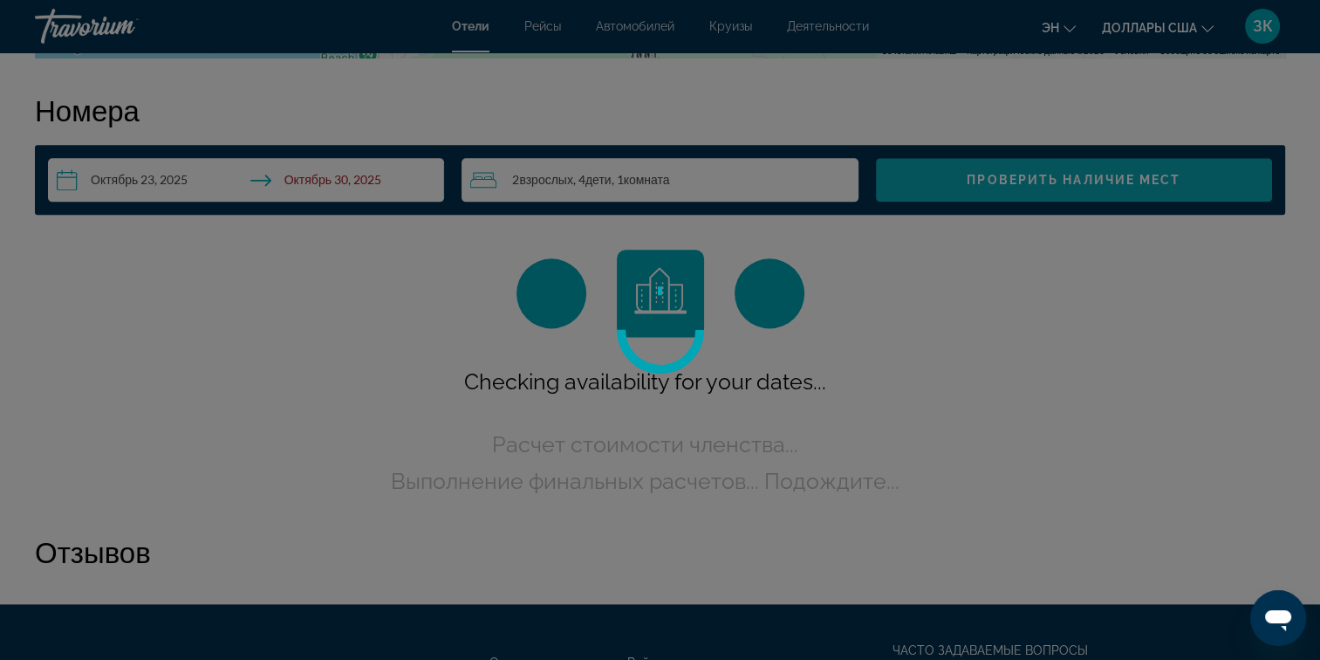
scroll to position [2156, 0]
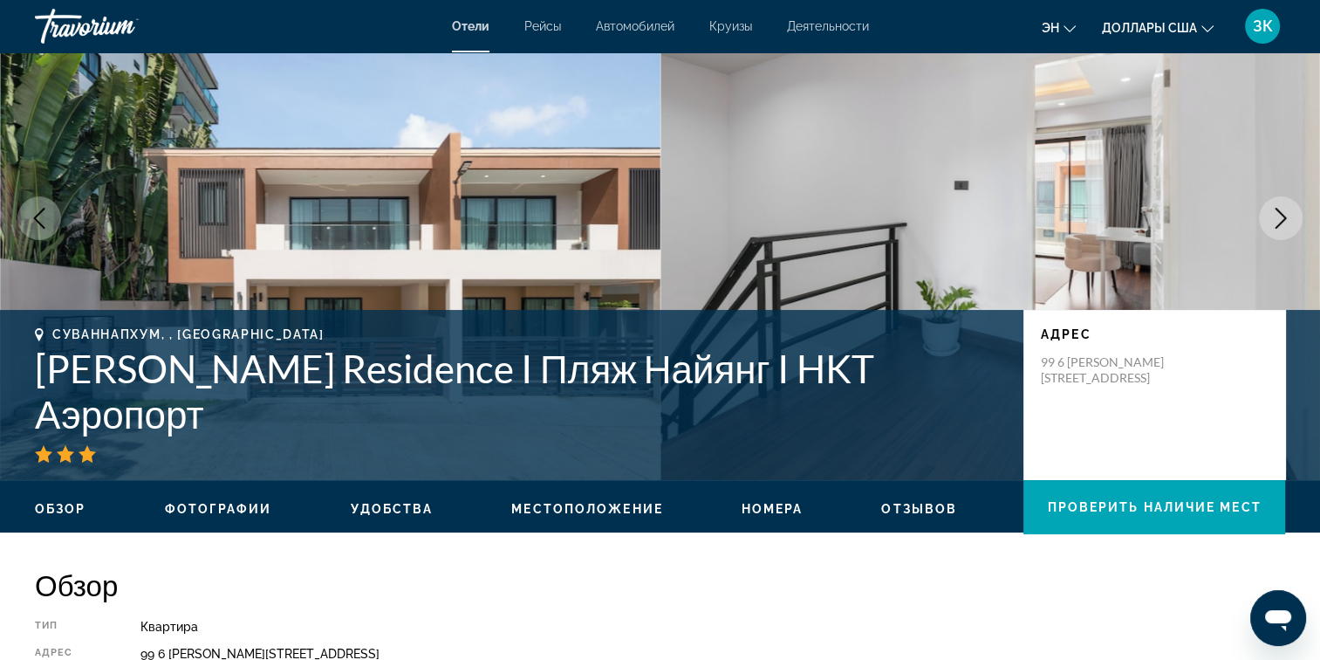
scroll to position [79, 0]
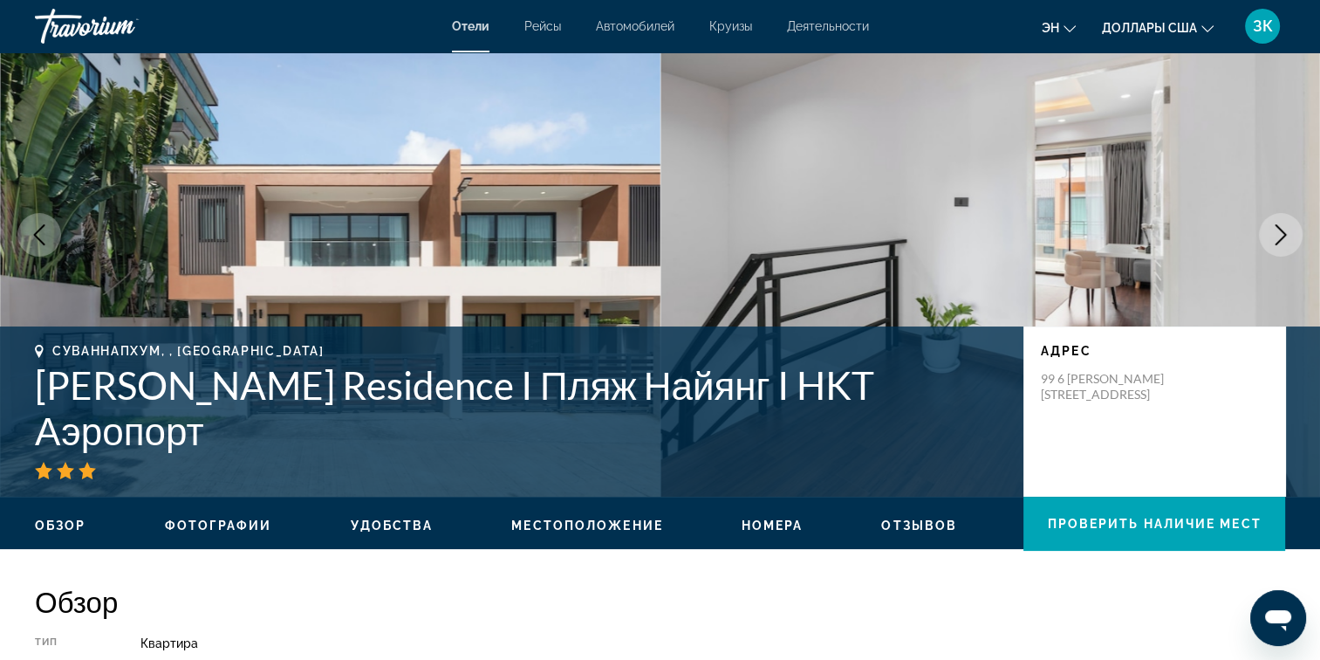
click at [1280, 235] on icon "Следующее изображение" at bounding box center [1280, 234] width 21 height 21
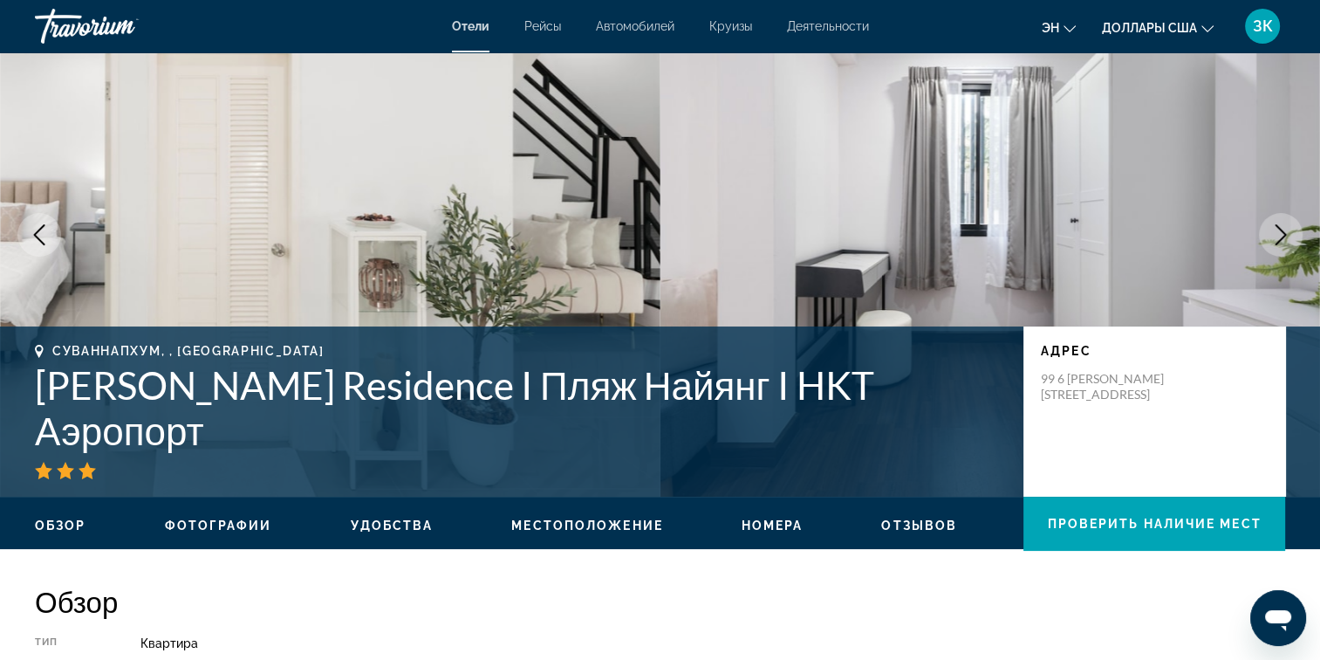
click at [1280, 235] on icon "Следующее изображение" at bounding box center [1280, 234] width 21 height 21
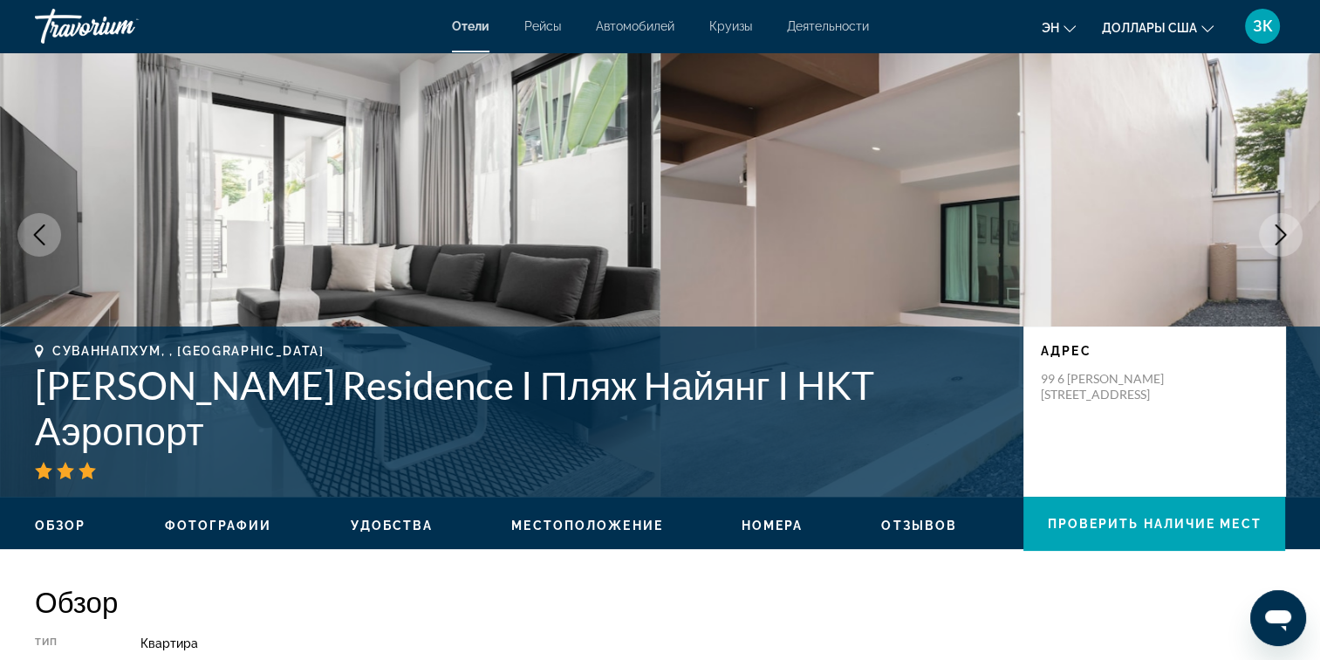
click at [1280, 235] on icon "Следующее изображение" at bounding box center [1280, 234] width 21 height 21
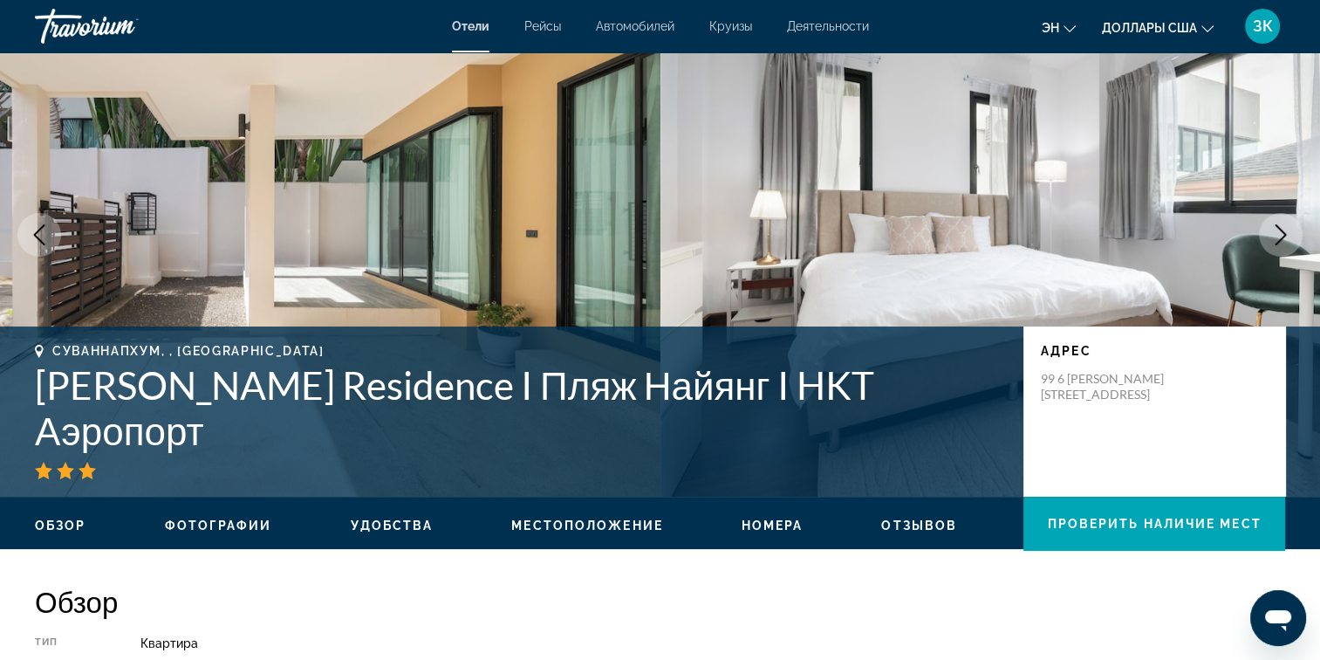
click at [1280, 235] on icon "Следующее изображение" at bounding box center [1280, 234] width 21 height 21
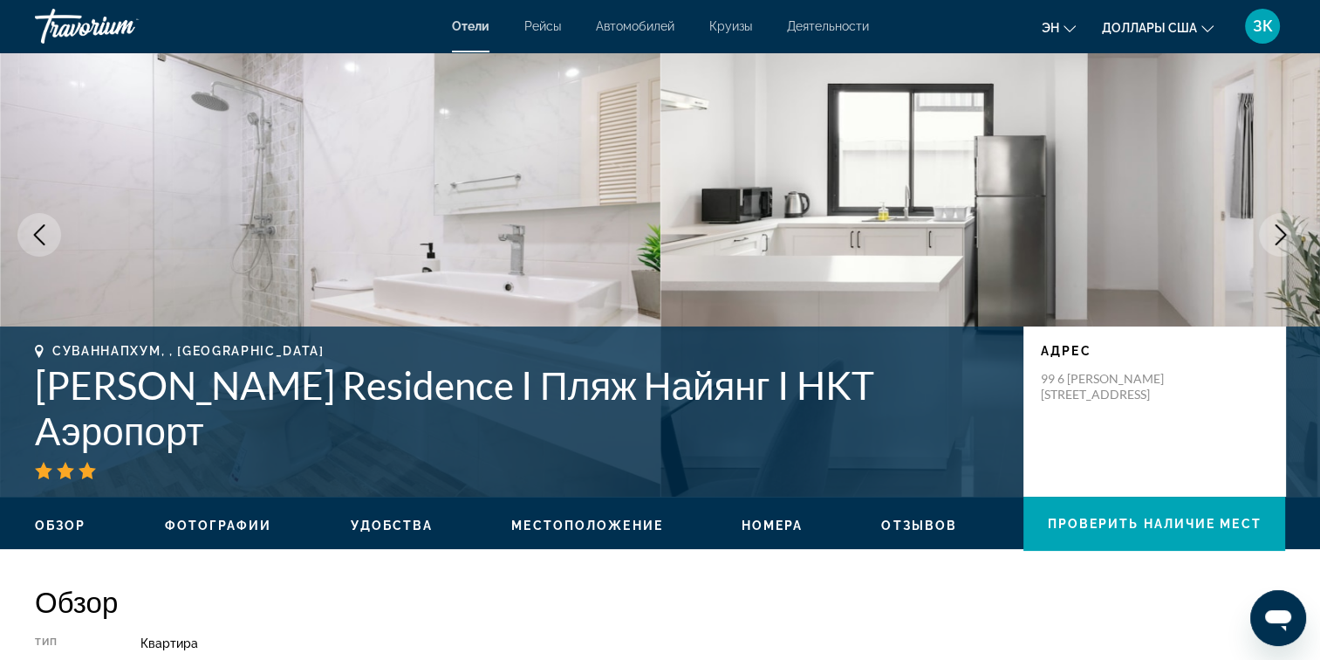
click at [1280, 235] on icon "Следующее изображение" at bounding box center [1280, 234] width 21 height 21
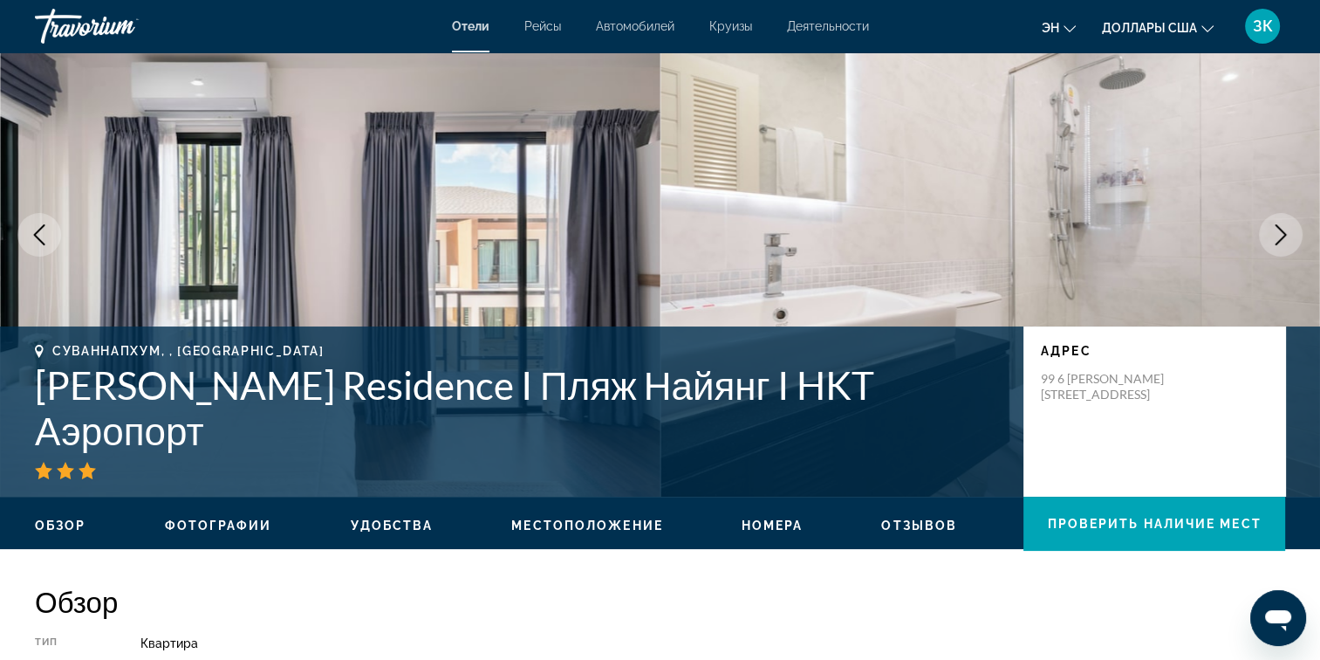
click at [1280, 235] on icon "Следующее изображение" at bounding box center [1280, 234] width 21 height 21
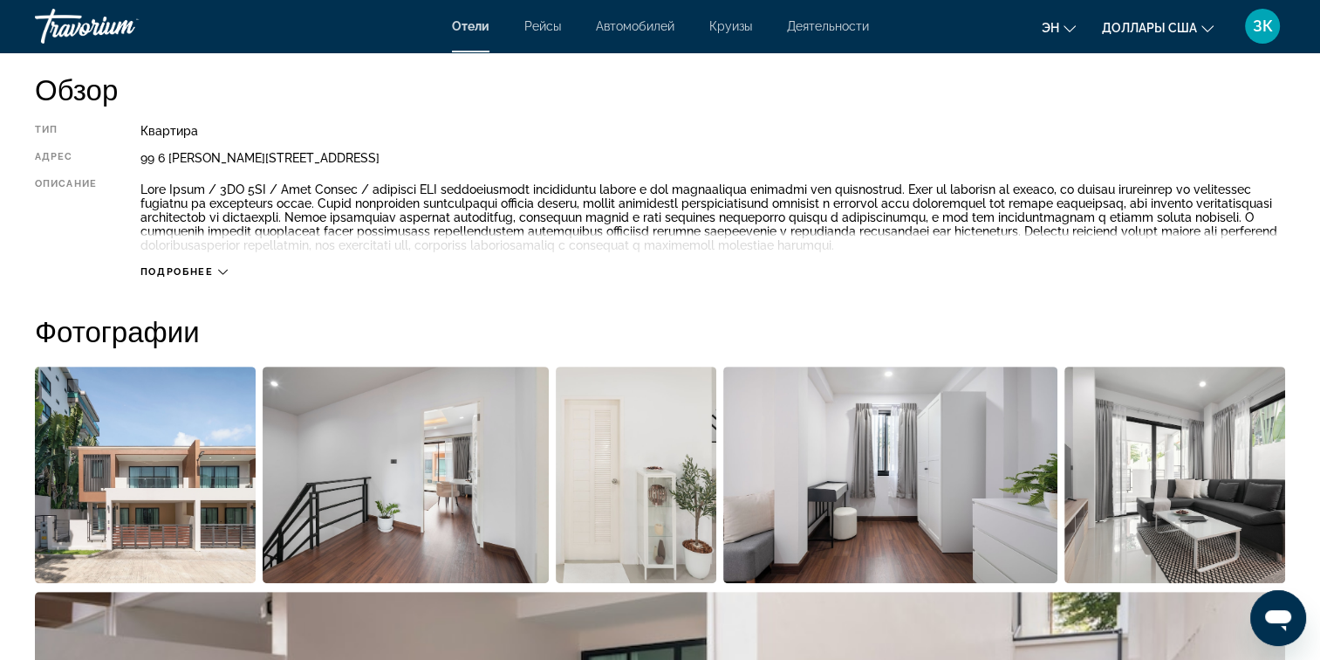
scroll to position [588, 0]
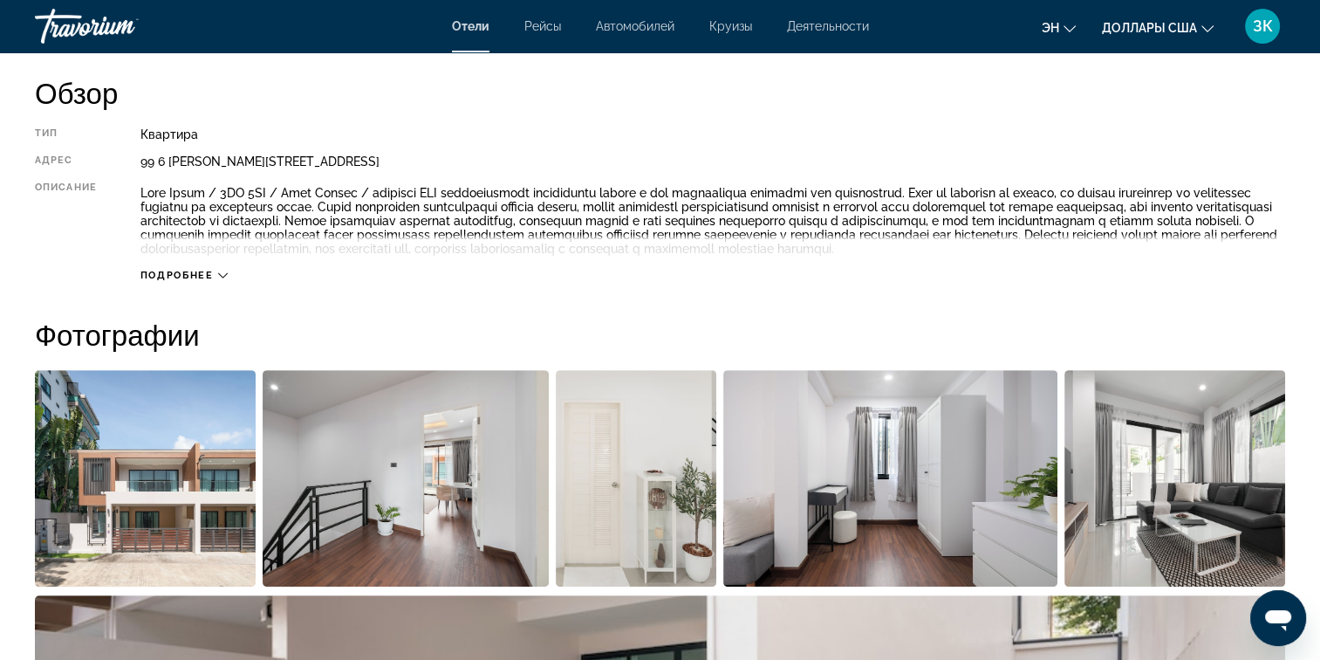
click at [221, 278] on icon "Main content" at bounding box center [223, 275] width 10 height 5
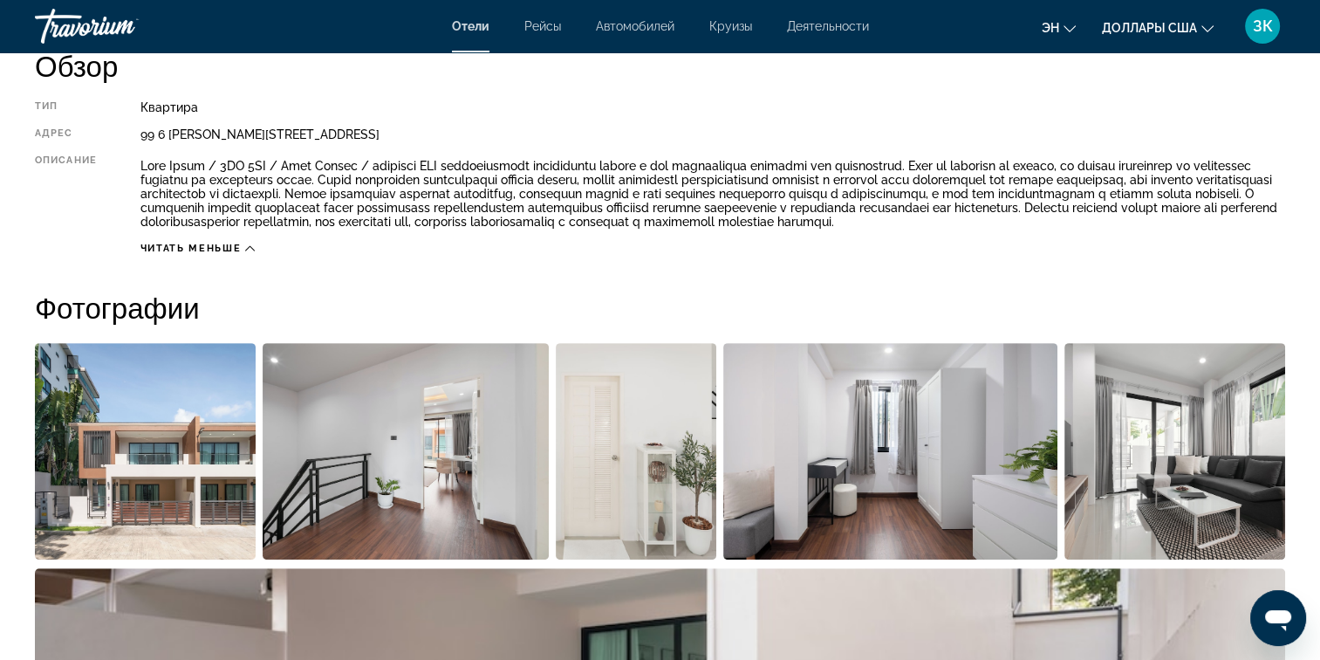
scroll to position [618, 0]
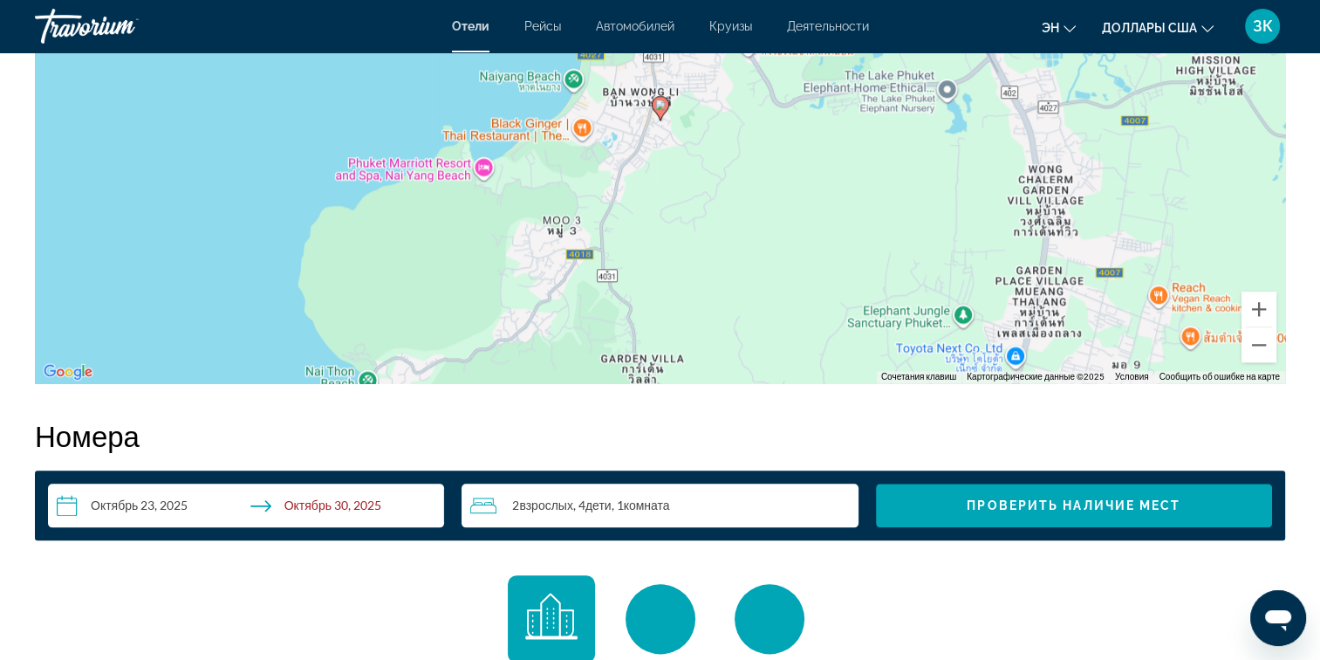
scroll to position [1866, 0]
